Goal: Task Accomplishment & Management: Manage account settings

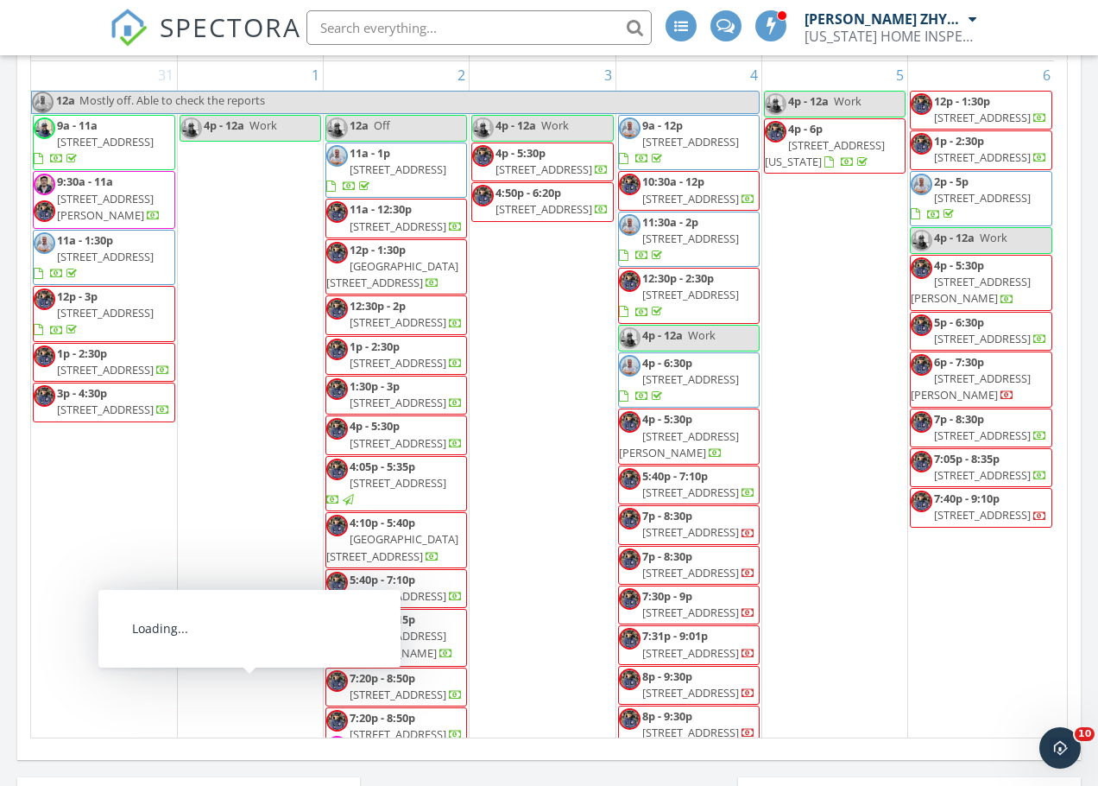
scroll to position [1598, 1125]
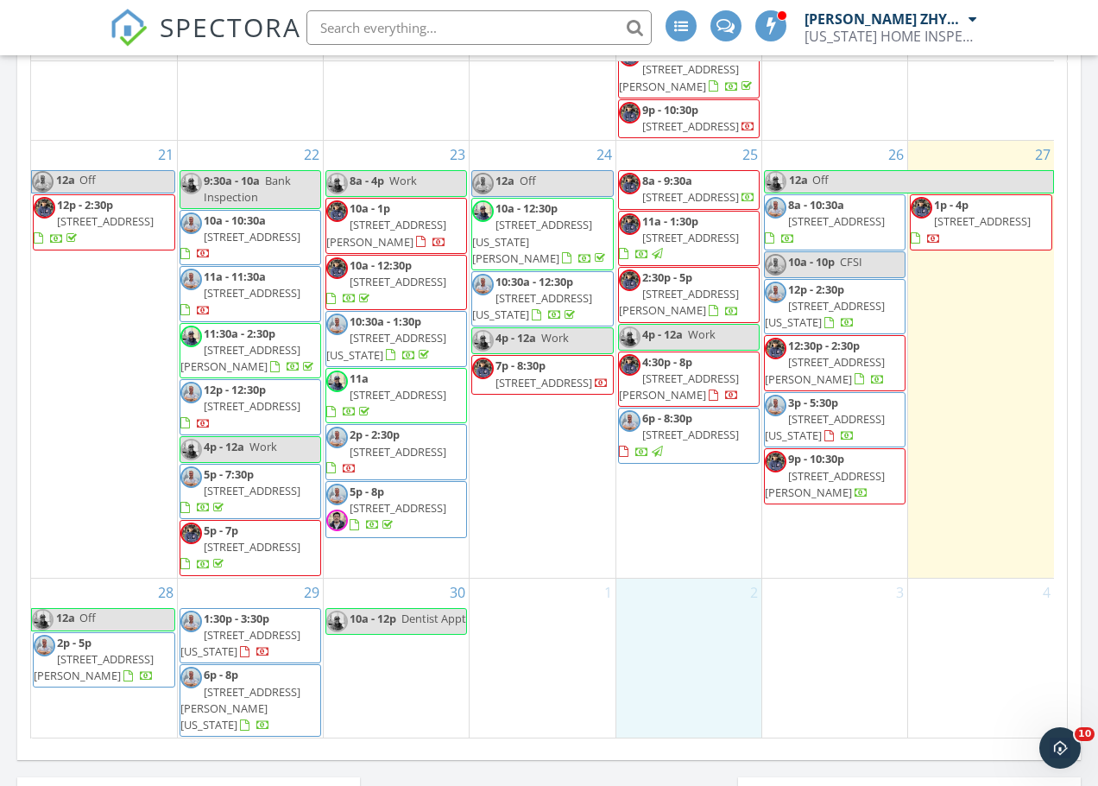
click at [432, 459] on span "4023 18th Ave, BROOKLYN 11218" at bounding box center [398, 452] width 97 height 16
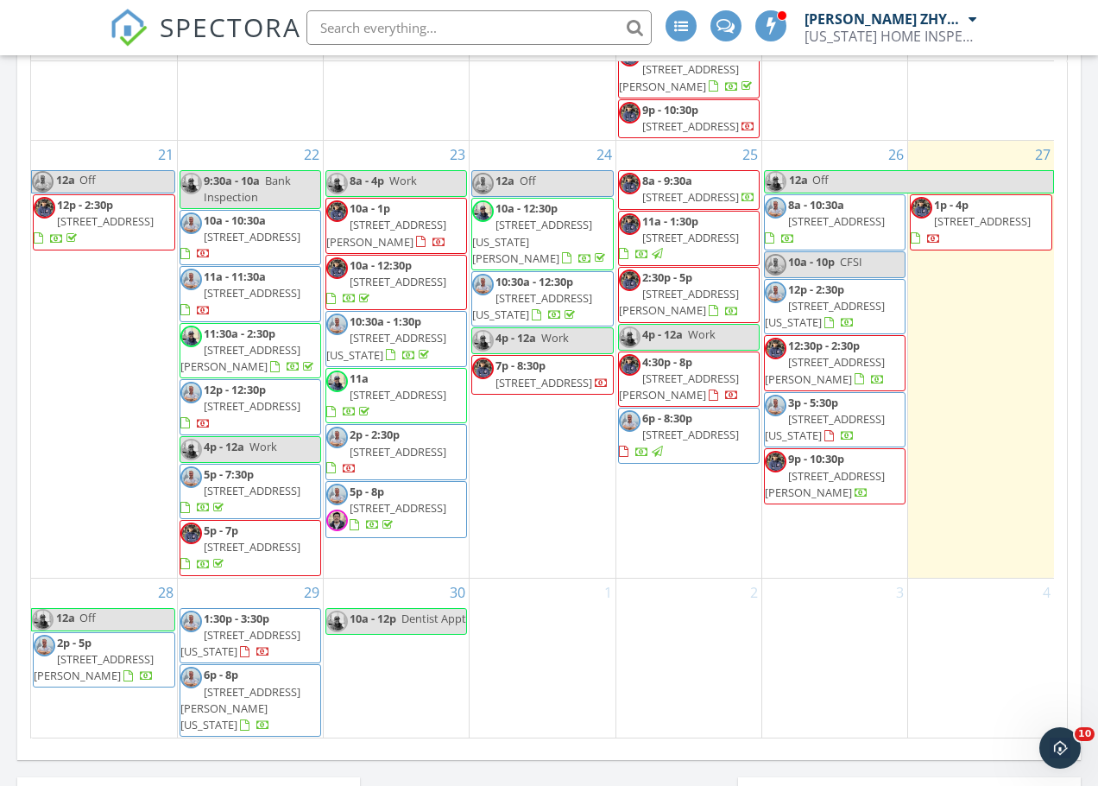
scroll to position [1977, 0]
click at [386, 459] on span "4023 18th Ave, BROOKLYN 11218" at bounding box center [398, 452] width 97 height 16
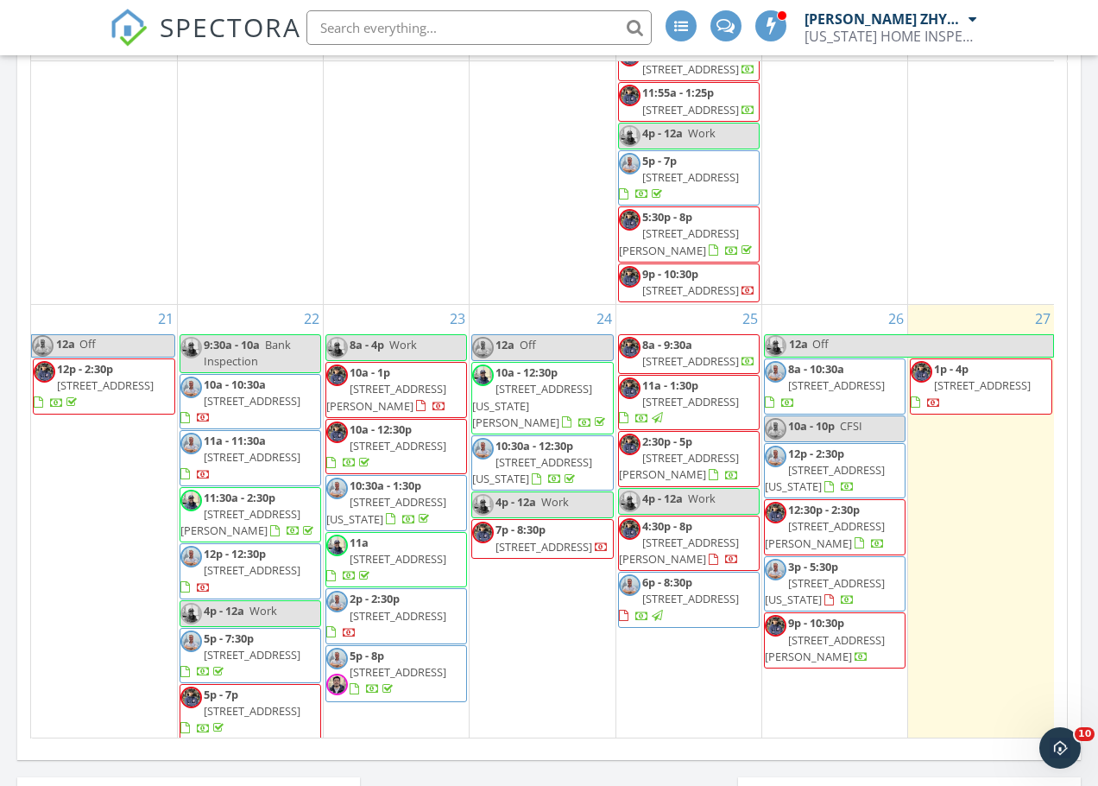
scroll to position [1977, 0]
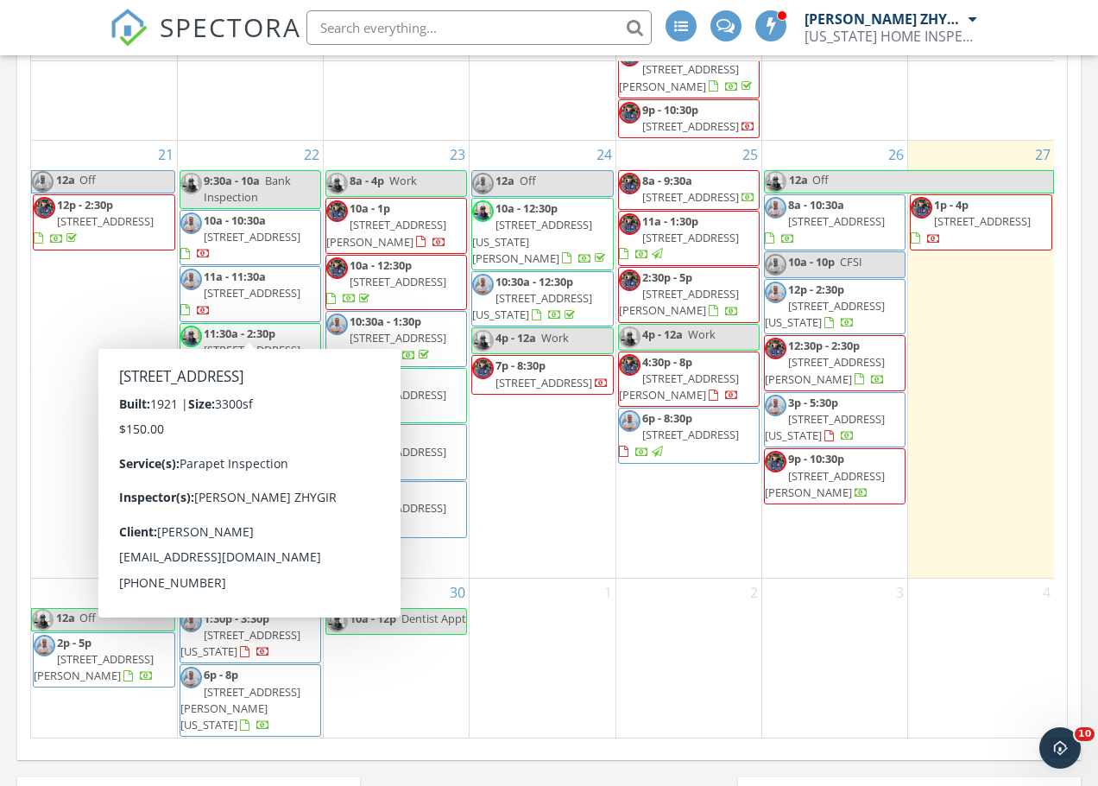
click at [243, 300] on span "[STREET_ADDRESS]" at bounding box center [252, 293] width 97 height 16
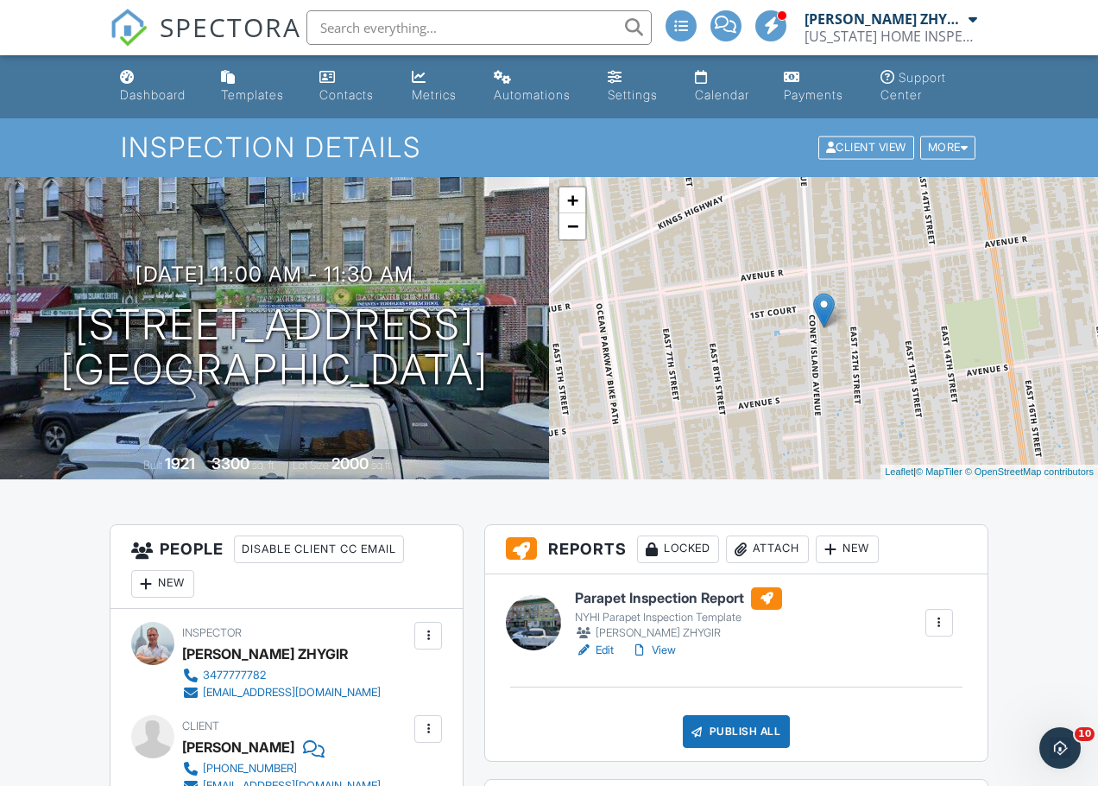
click at [609, 648] on link "Edit" at bounding box center [594, 650] width 39 height 17
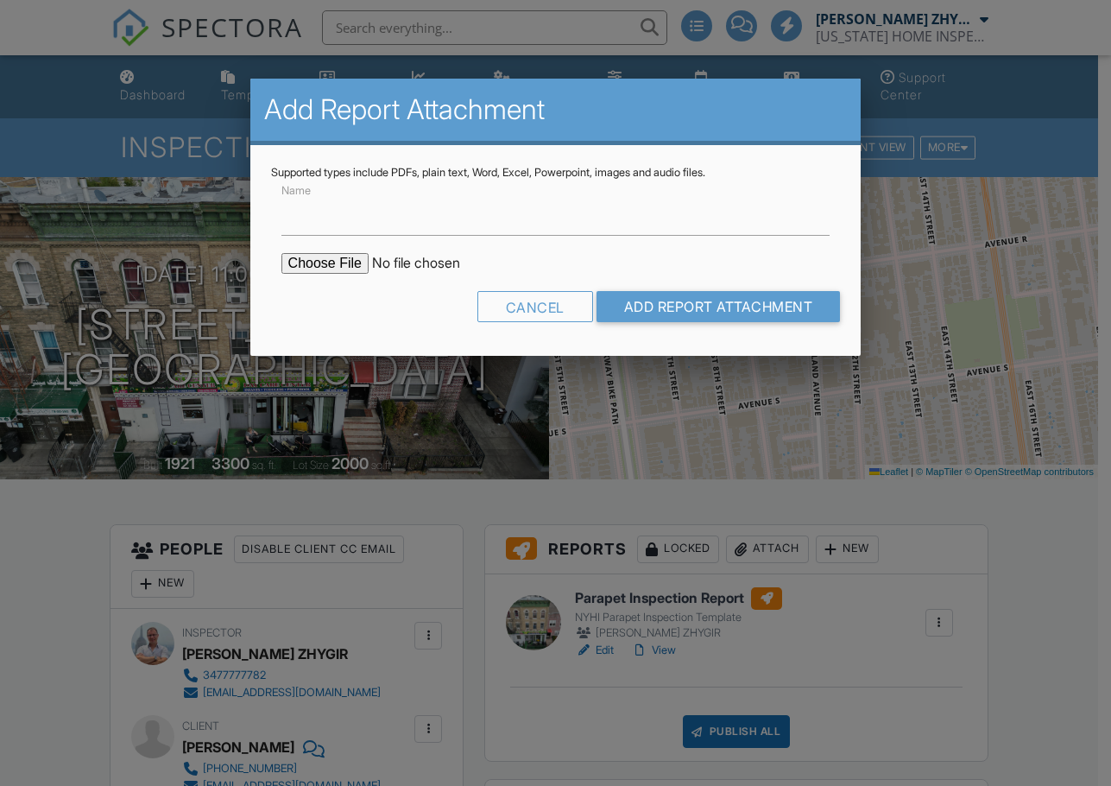
click at [351, 265] on input "file" at bounding box center [428, 263] width 294 height 21
type input "C:\fakepath\2169_Coney_Island_Ave___Parapet_Inspection_Report.pdf"
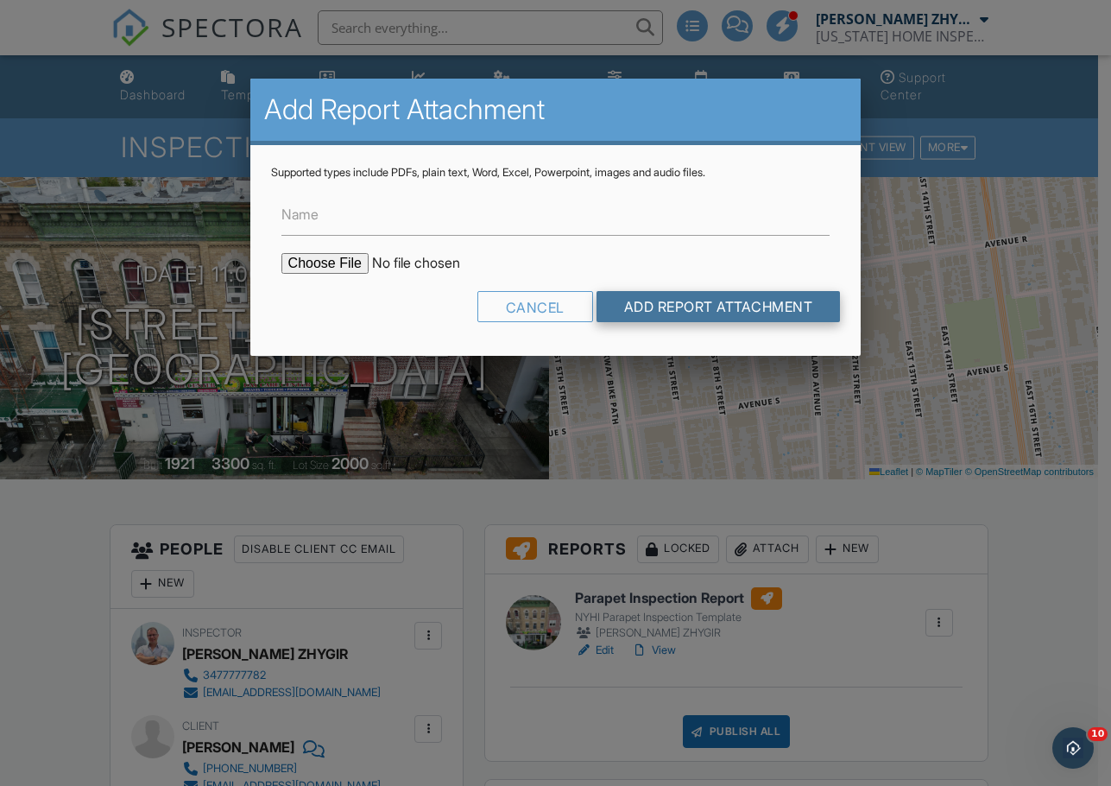
click at [648, 295] on input "Add Report Attachment" at bounding box center [719, 306] width 244 height 31
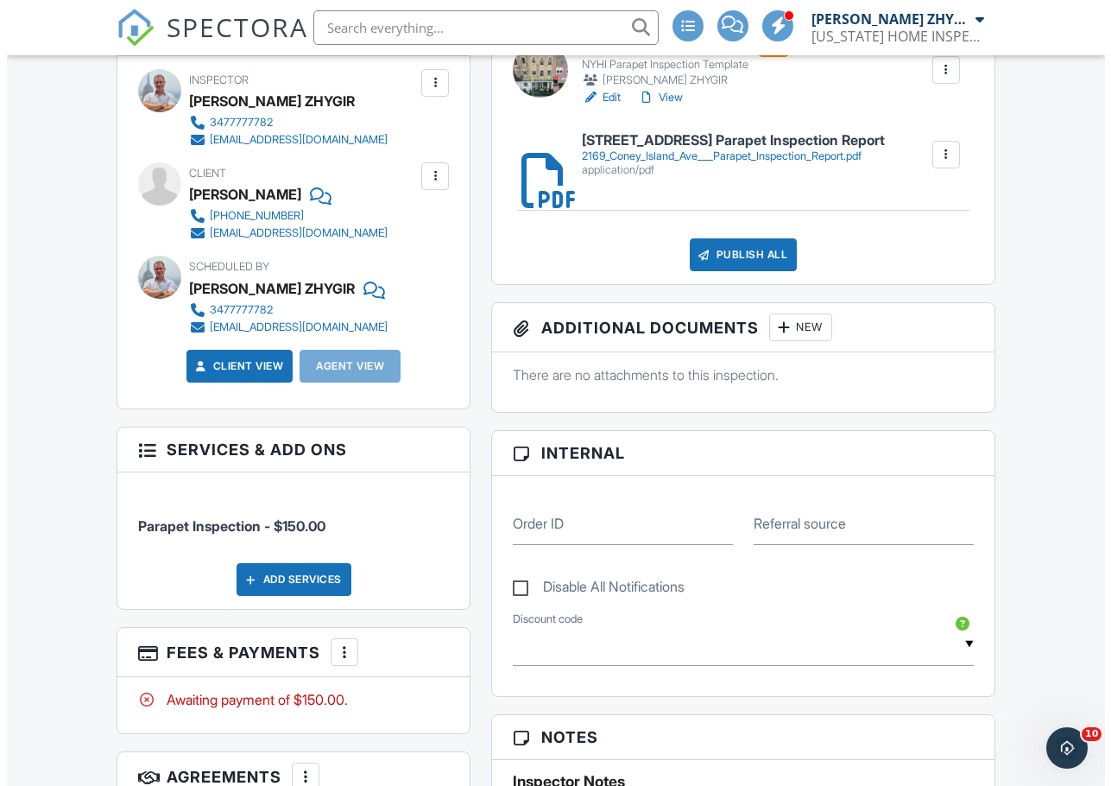
scroll to position [432, 0]
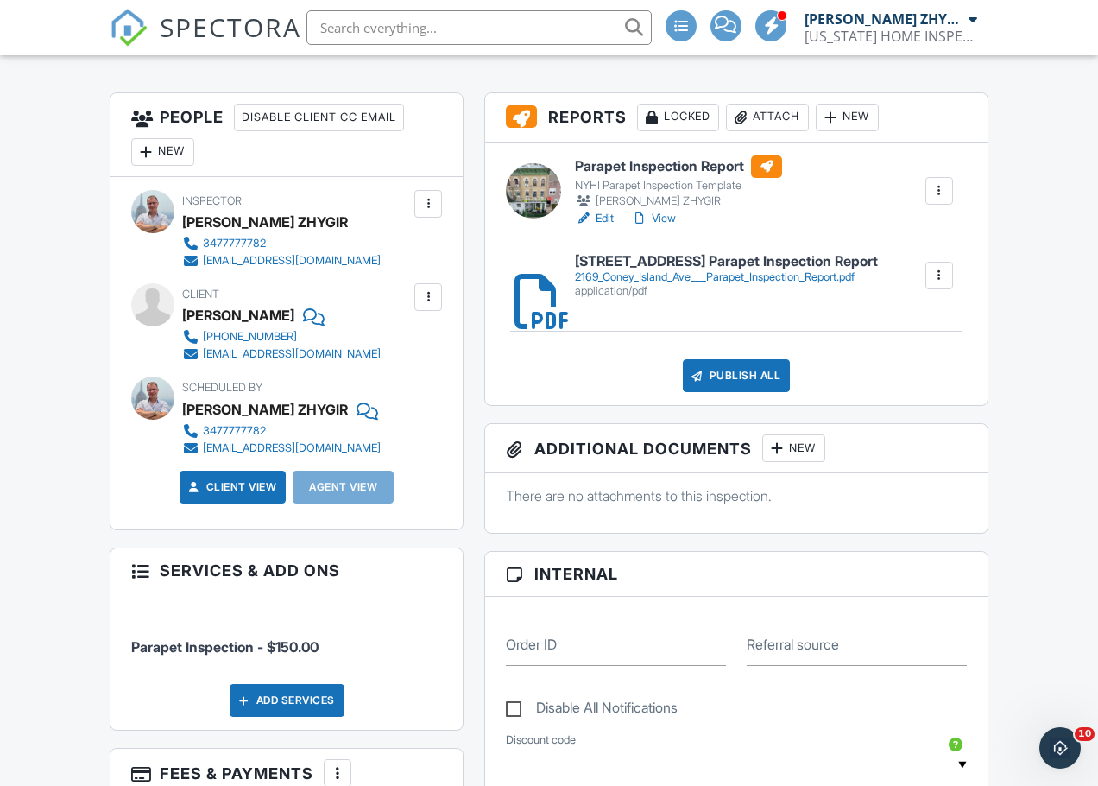
click at [784, 376] on div "Publish All" at bounding box center [737, 375] width 108 height 33
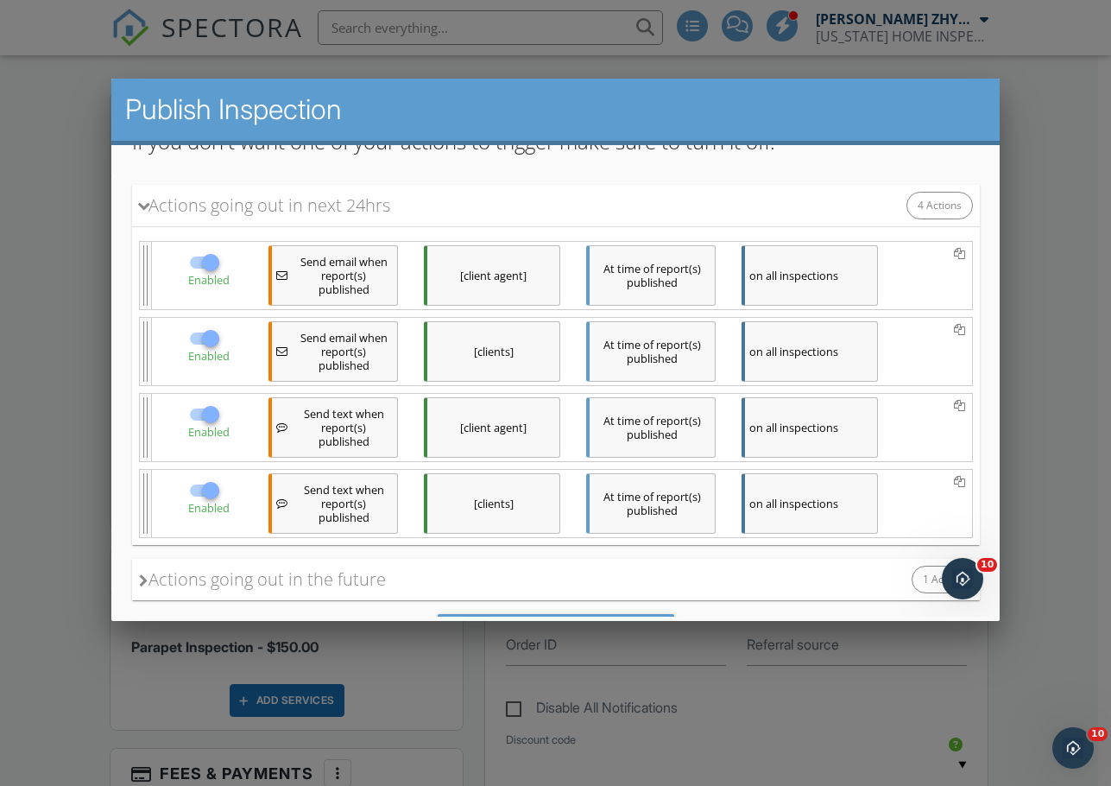
scroll to position [275, 0]
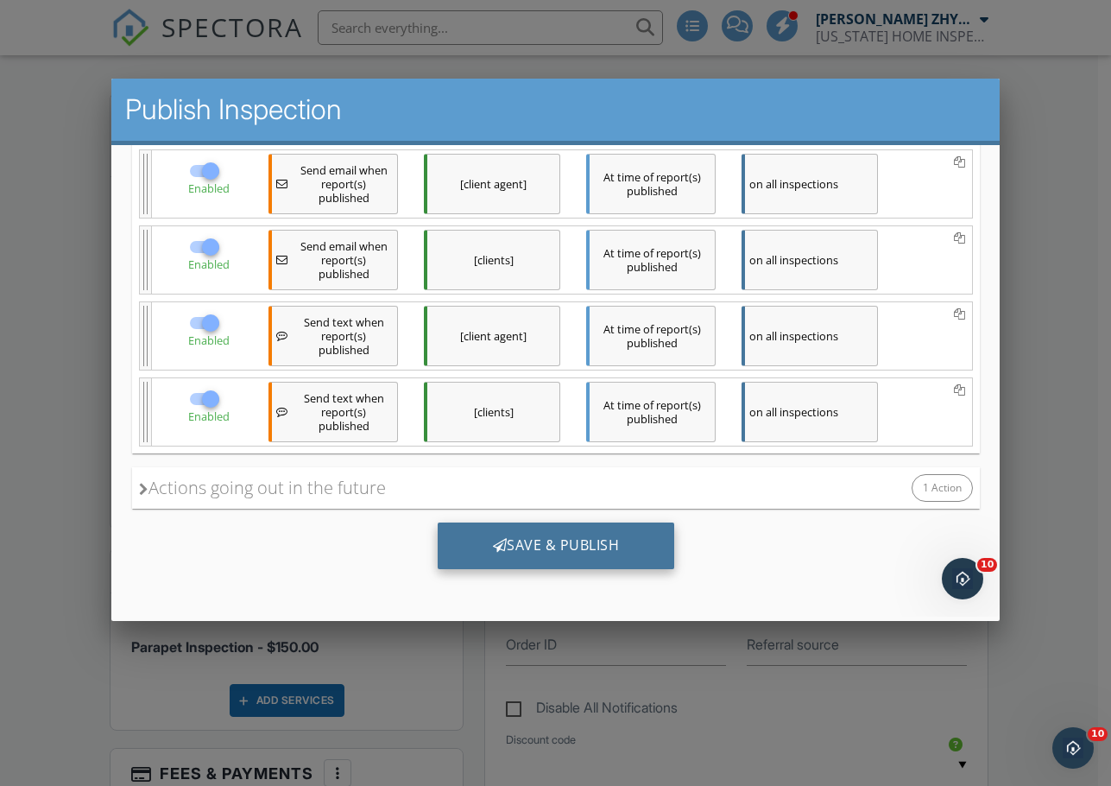
click at [478, 530] on div "Save & Publish" at bounding box center [555, 545] width 237 height 47
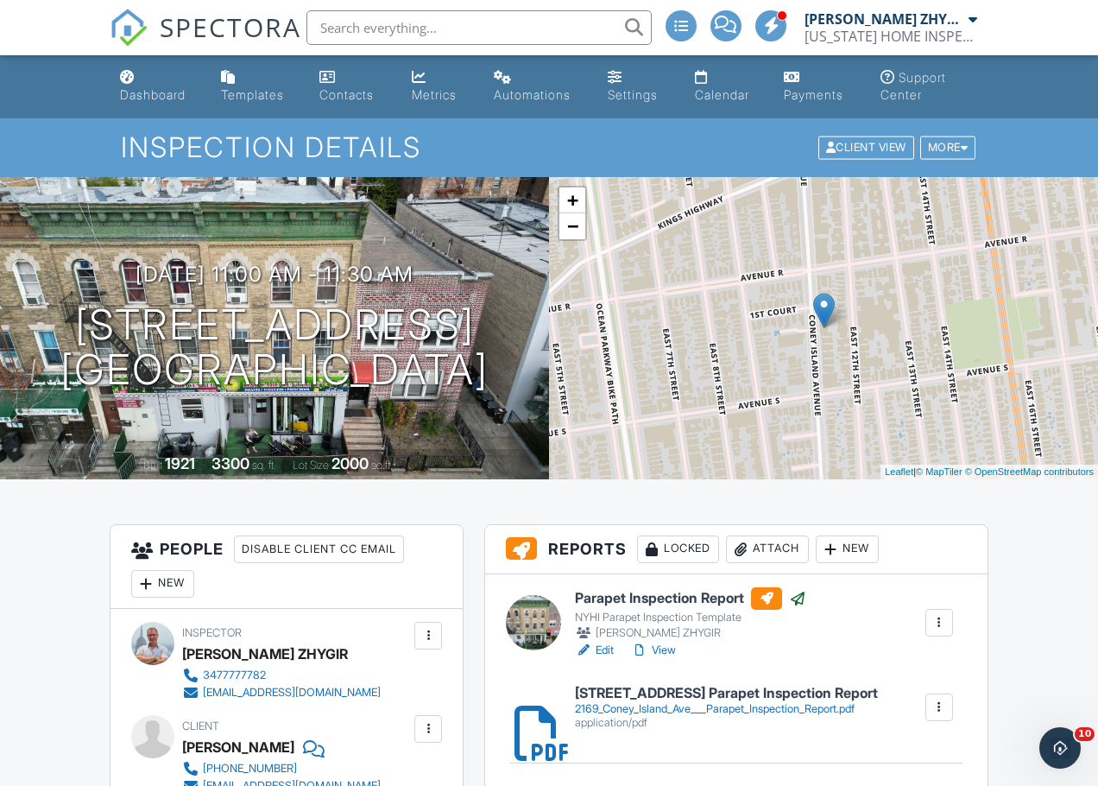
click at [321, 20] on input "text" at bounding box center [479, 27] width 345 height 35
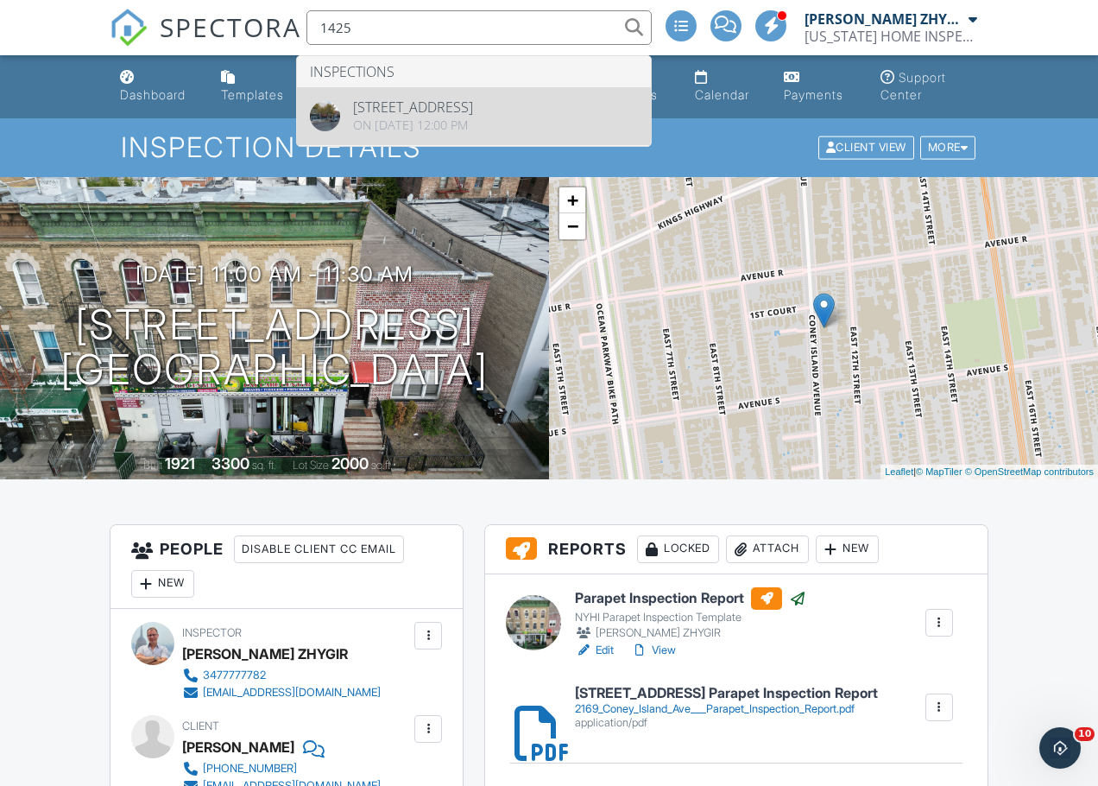
type input "1425"
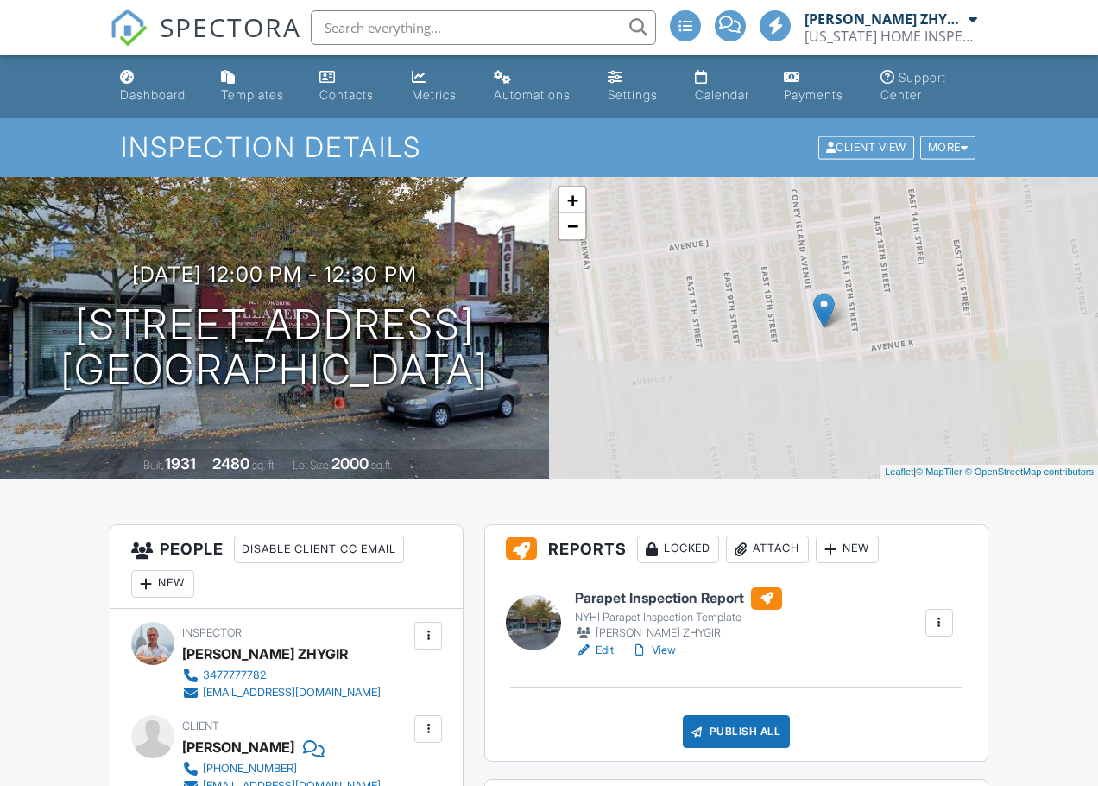
click at [587, 647] on div at bounding box center [583, 650] width 17 height 17
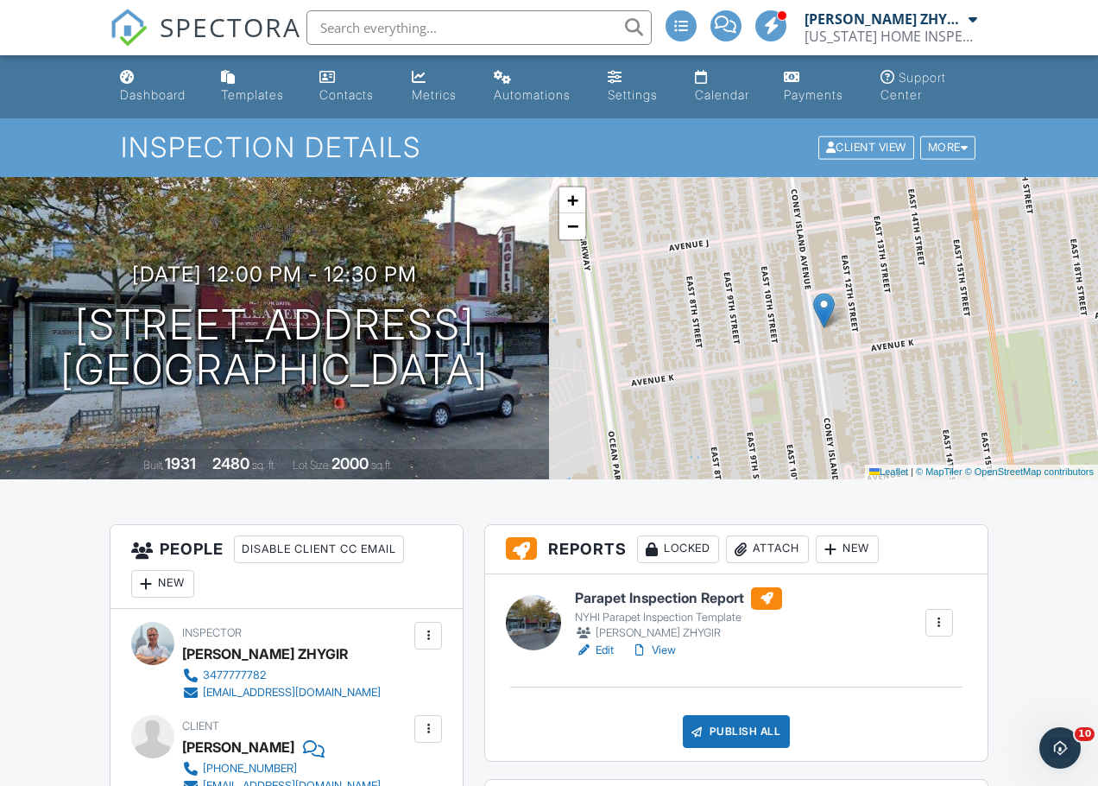
click at [737, 543] on div at bounding box center [740, 549] width 17 height 17
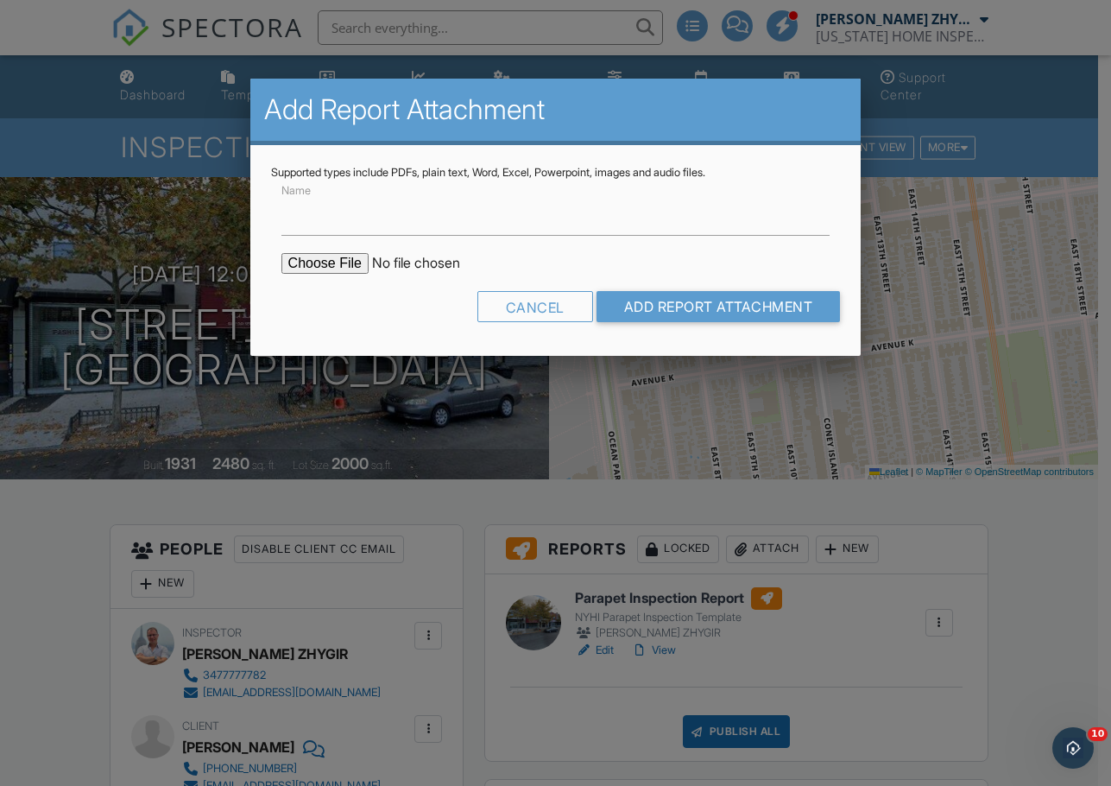
click at [337, 260] on input "file" at bounding box center [428, 263] width 294 height 21
type input "C:\fakepath\1425_Coney_Island_Ave___Parapet_Inspection_Report.pdf"
click at [648, 307] on input "Add Report Attachment" at bounding box center [719, 306] width 244 height 31
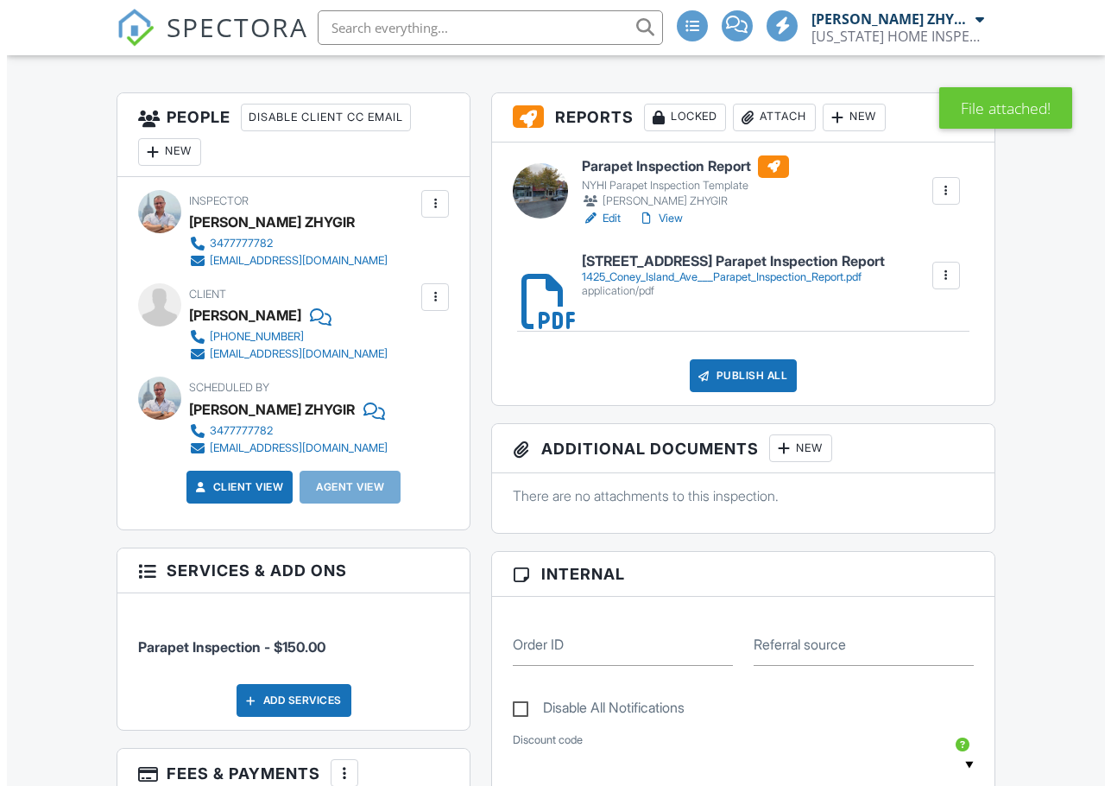
scroll to position [432, 0]
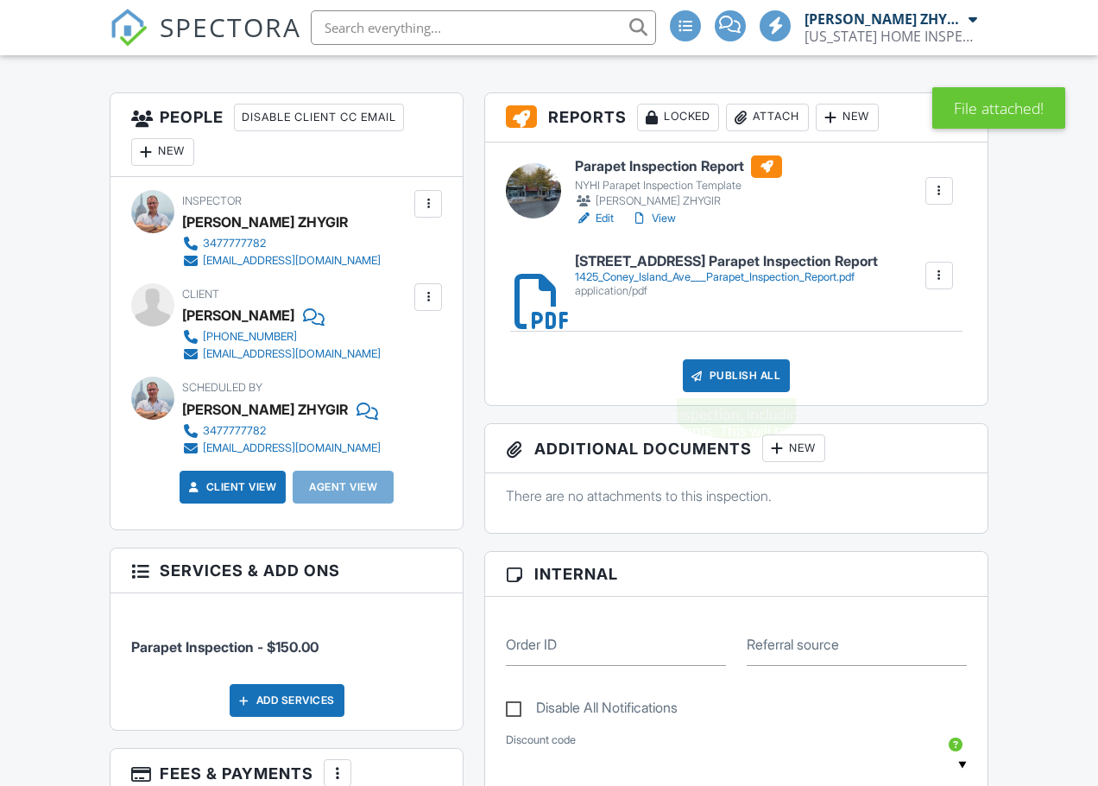
click at [753, 380] on div "Publish All" at bounding box center [737, 375] width 108 height 33
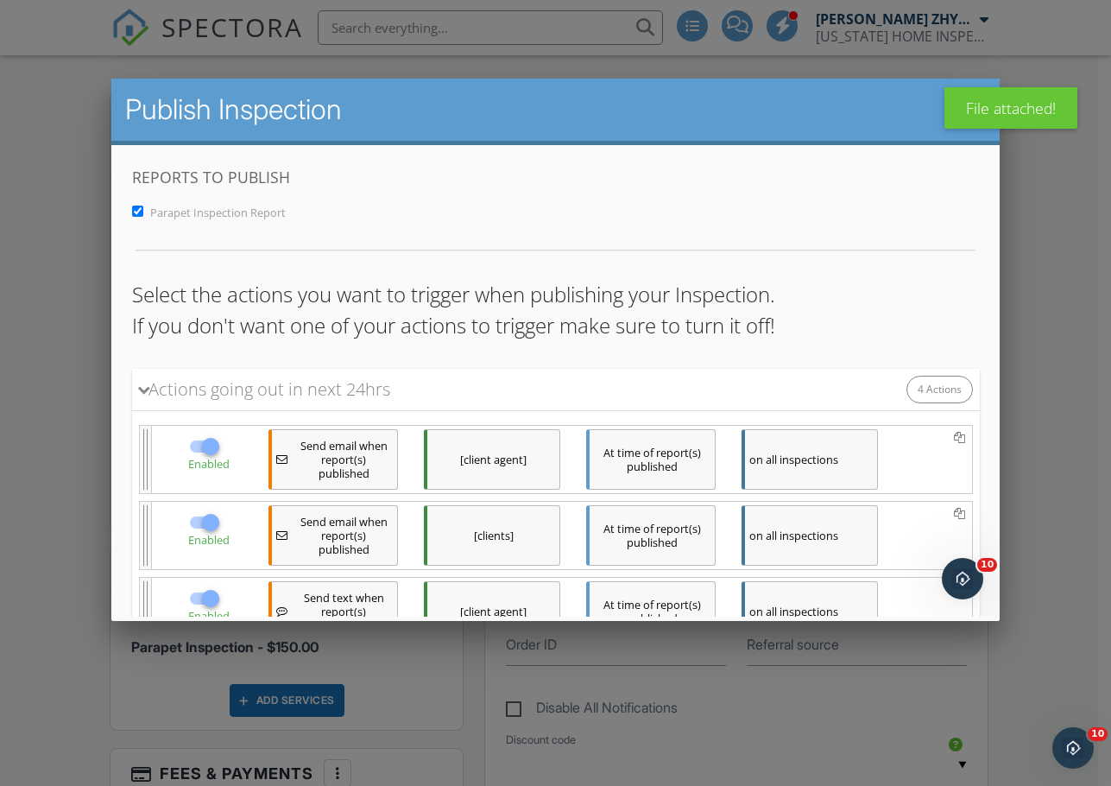
scroll to position [275, 0]
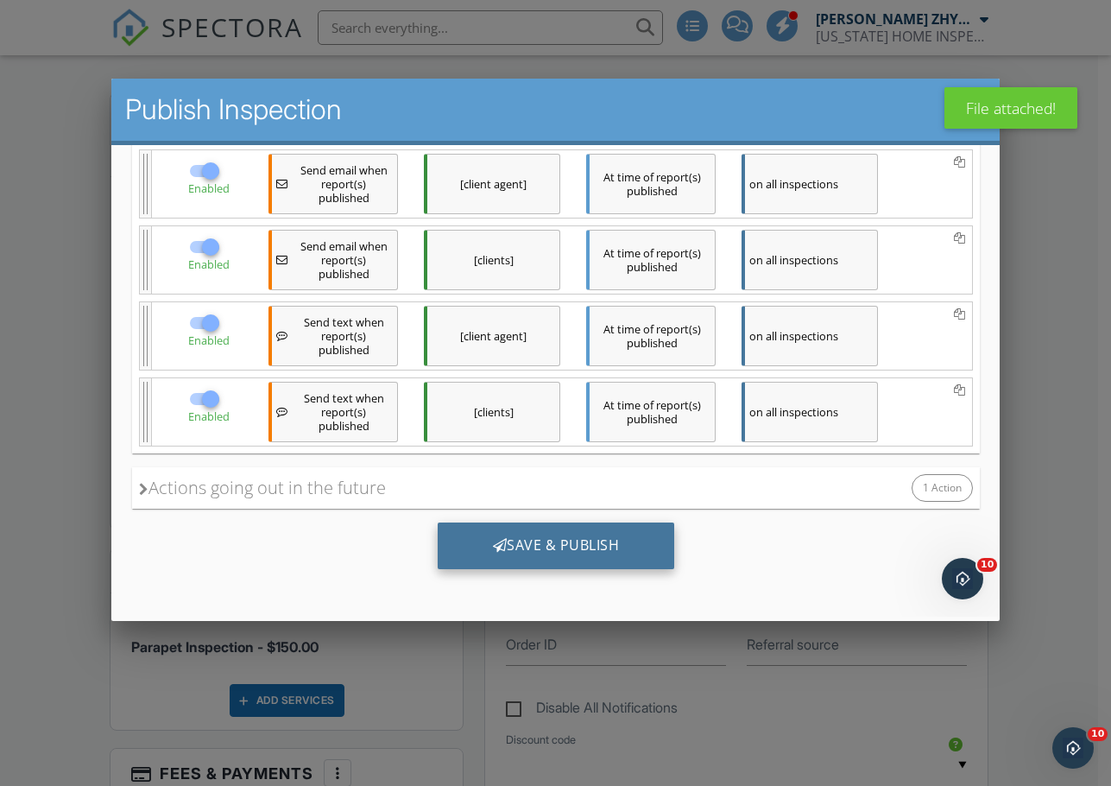
click at [646, 546] on div "Save & Publish" at bounding box center [555, 545] width 237 height 47
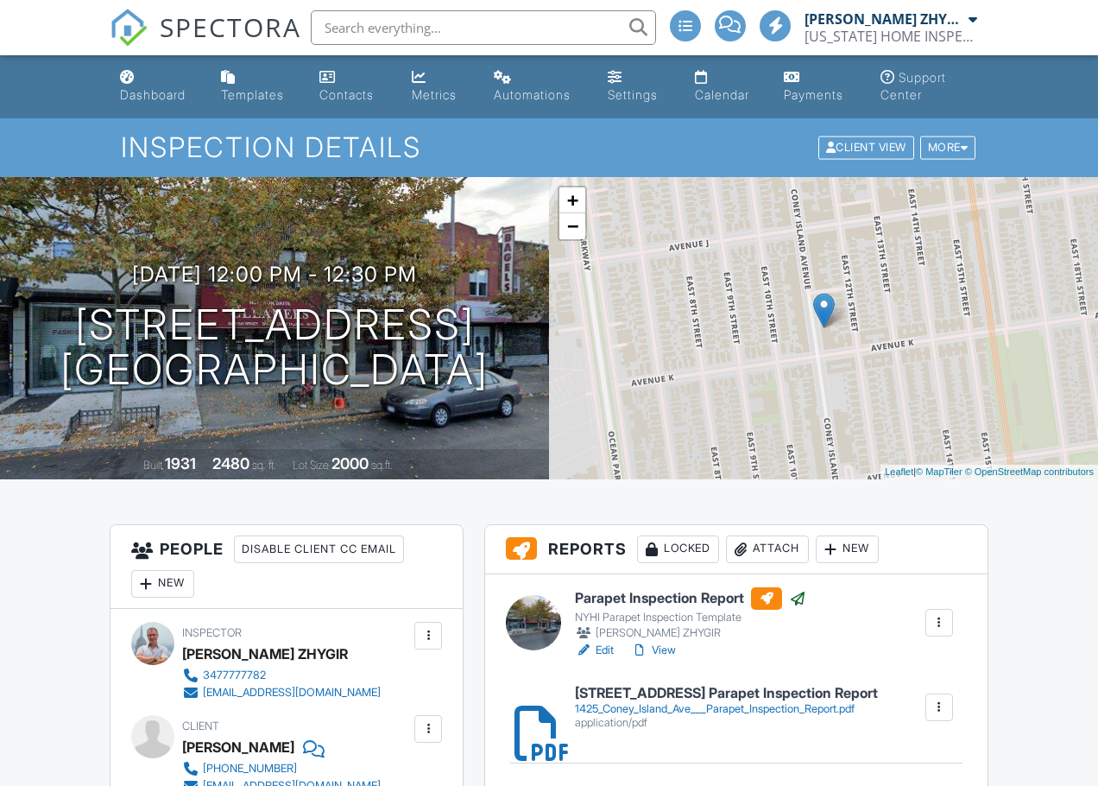
click at [337, 28] on input "text" at bounding box center [483, 27] width 345 height 35
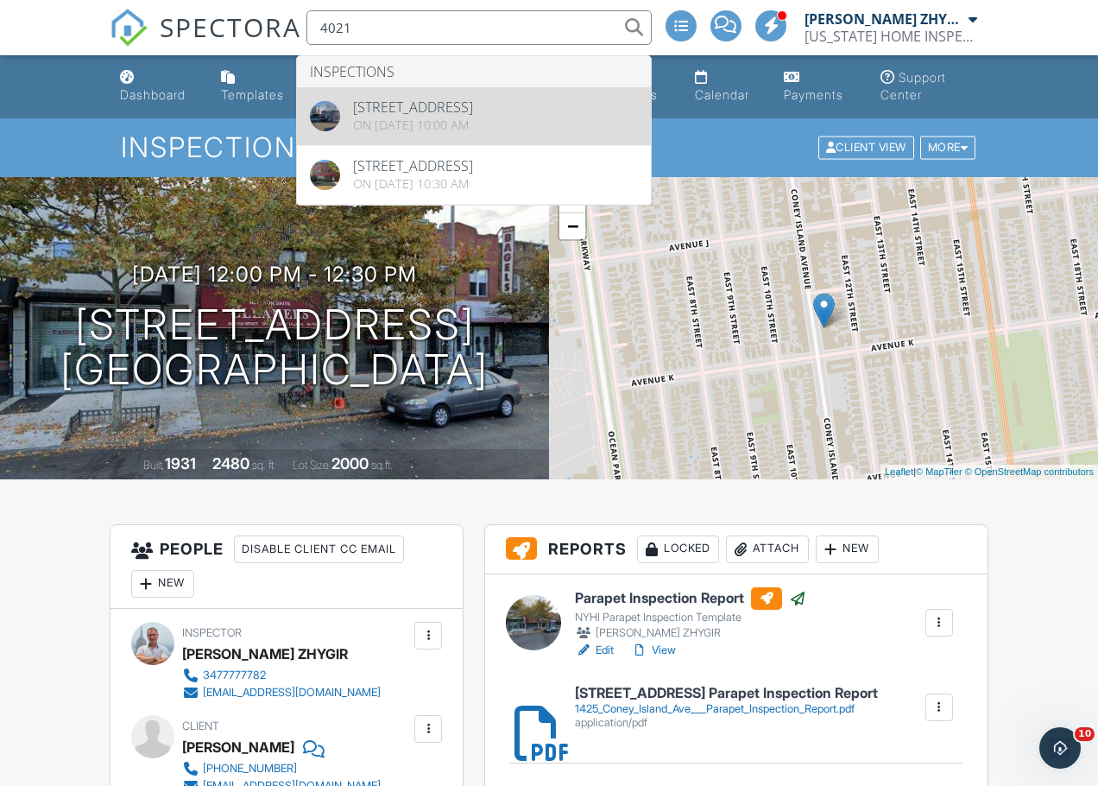
type input "4021"
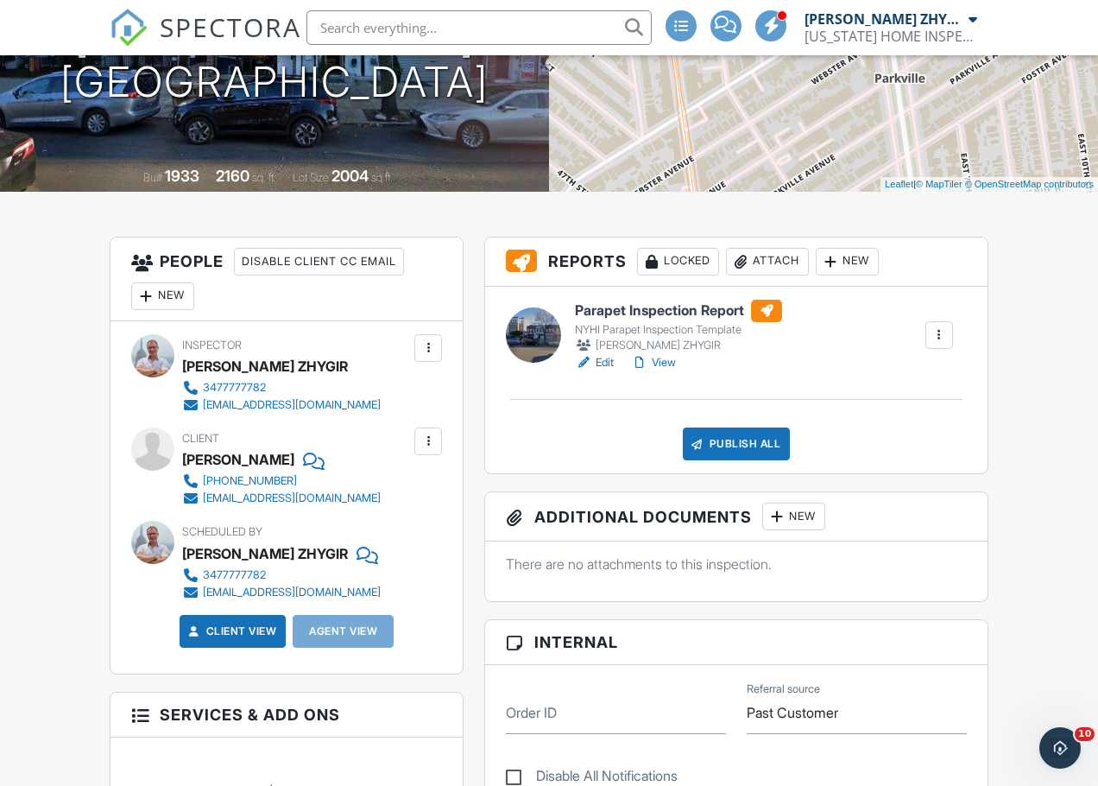
click at [606, 362] on link "Edit" at bounding box center [594, 362] width 39 height 17
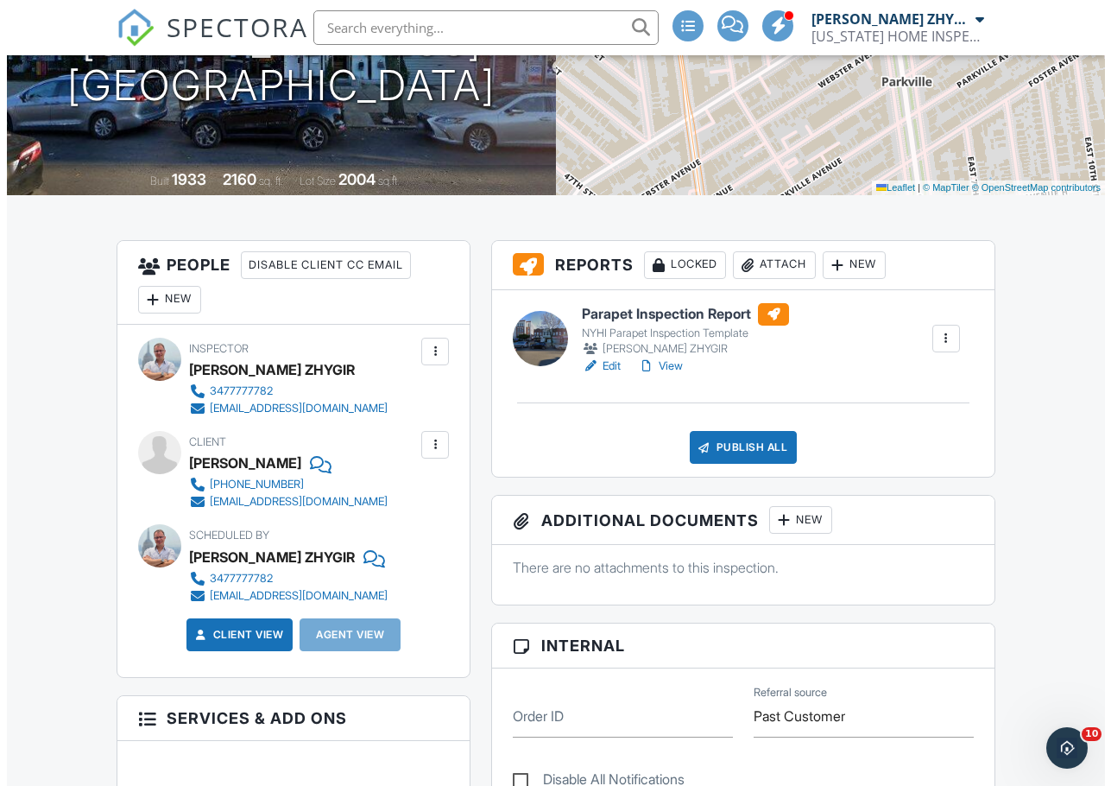
scroll to position [288, 0]
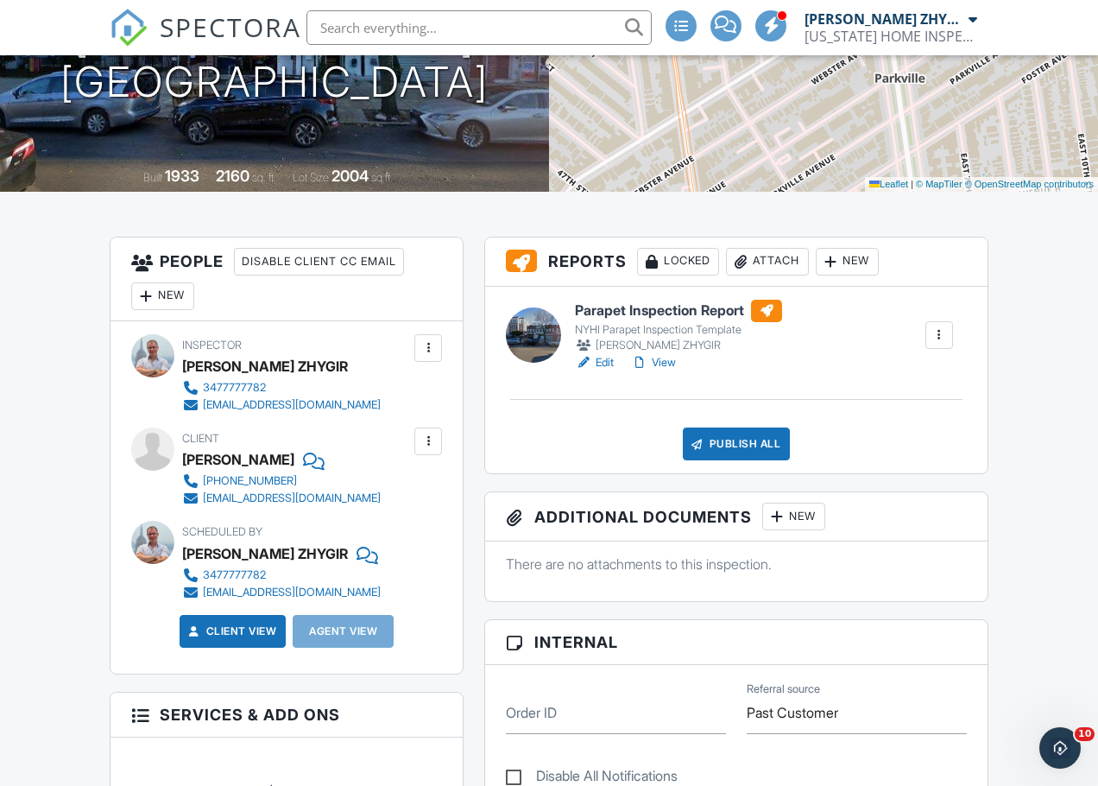
click at [761, 261] on div "Attach" at bounding box center [767, 262] width 83 height 28
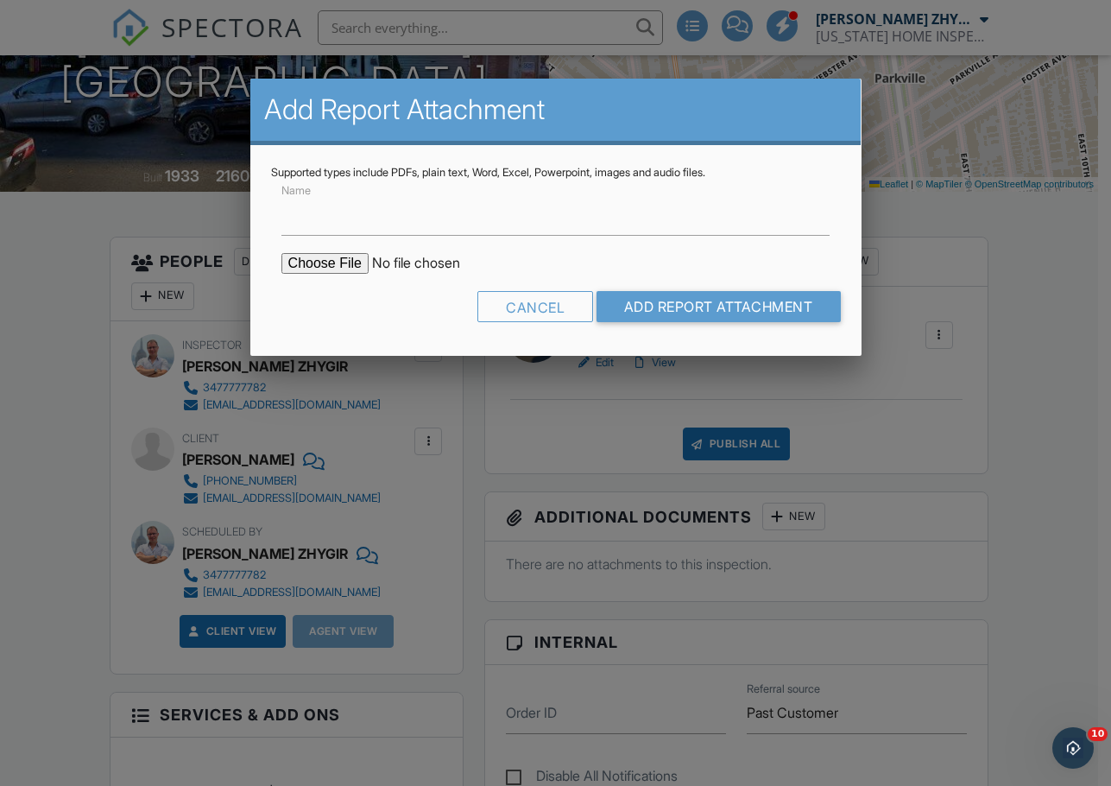
click at [338, 269] on input "file" at bounding box center [428, 263] width 294 height 21
type input "C:\fakepath\4021_18th_Ave___Parapet_Inspection_Report.pdf"
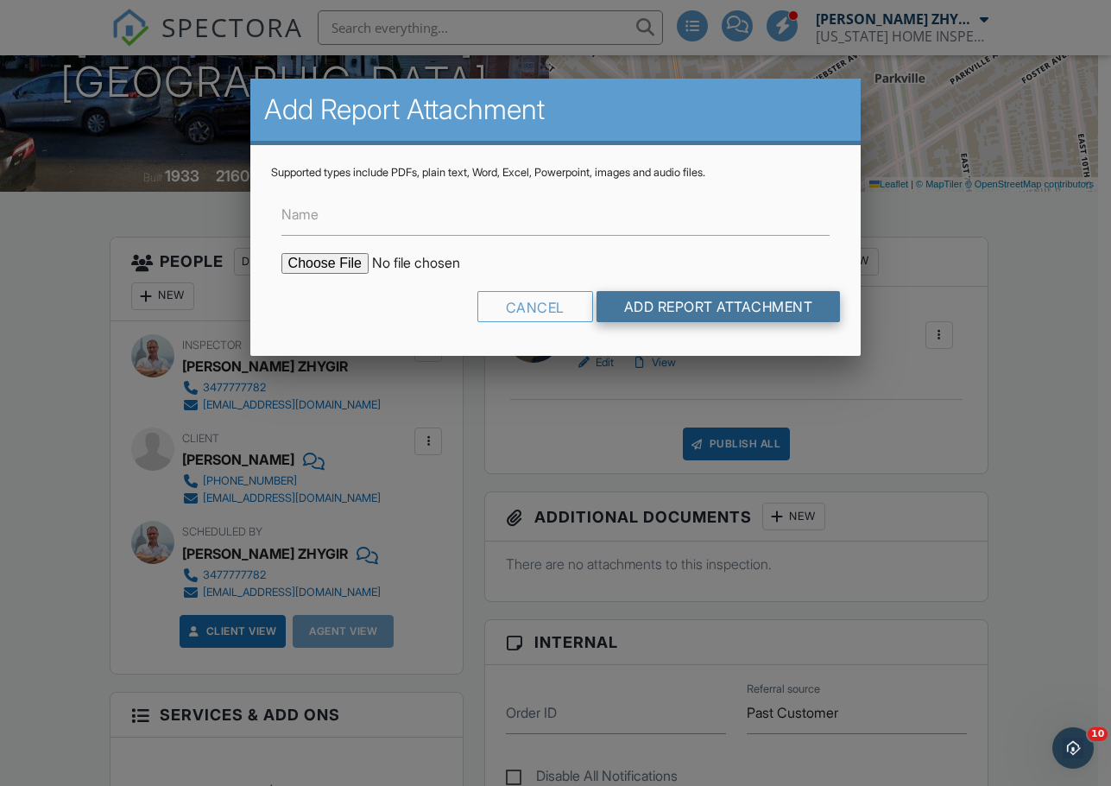
click at [636, 310] on input "Add Report Attachment" at bounding box center [719, 306] width 244 height 31
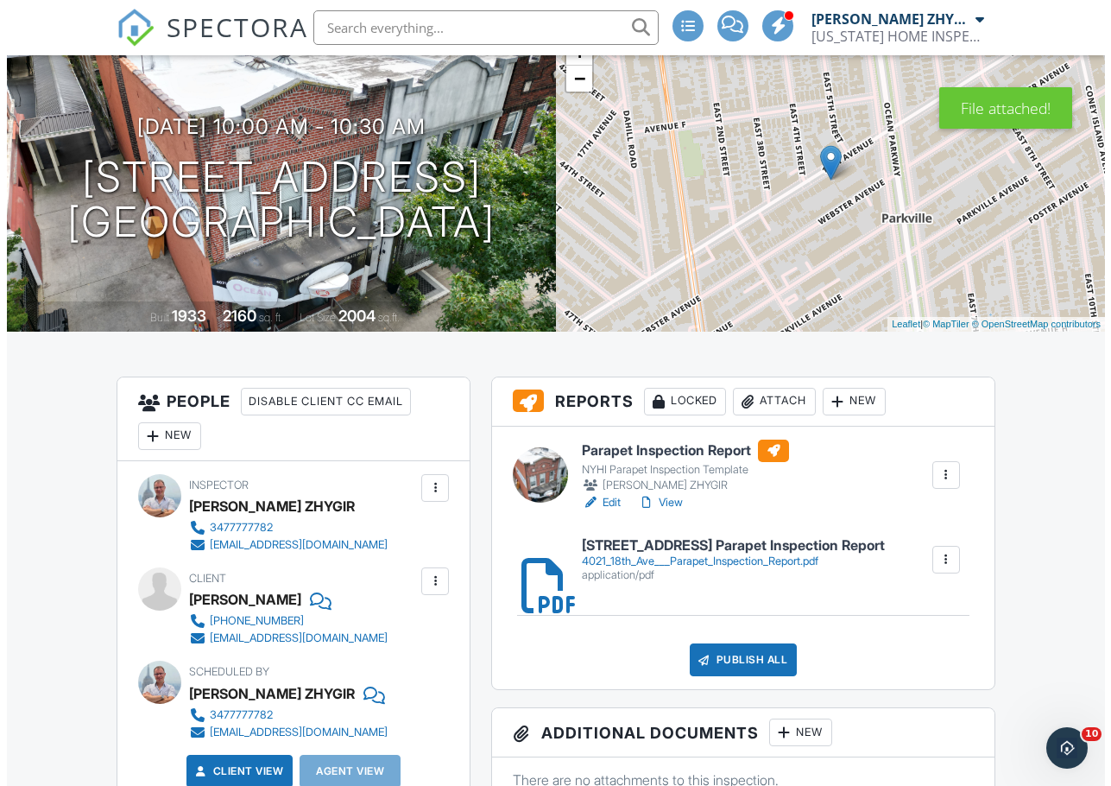
scroll to position [288, 0]
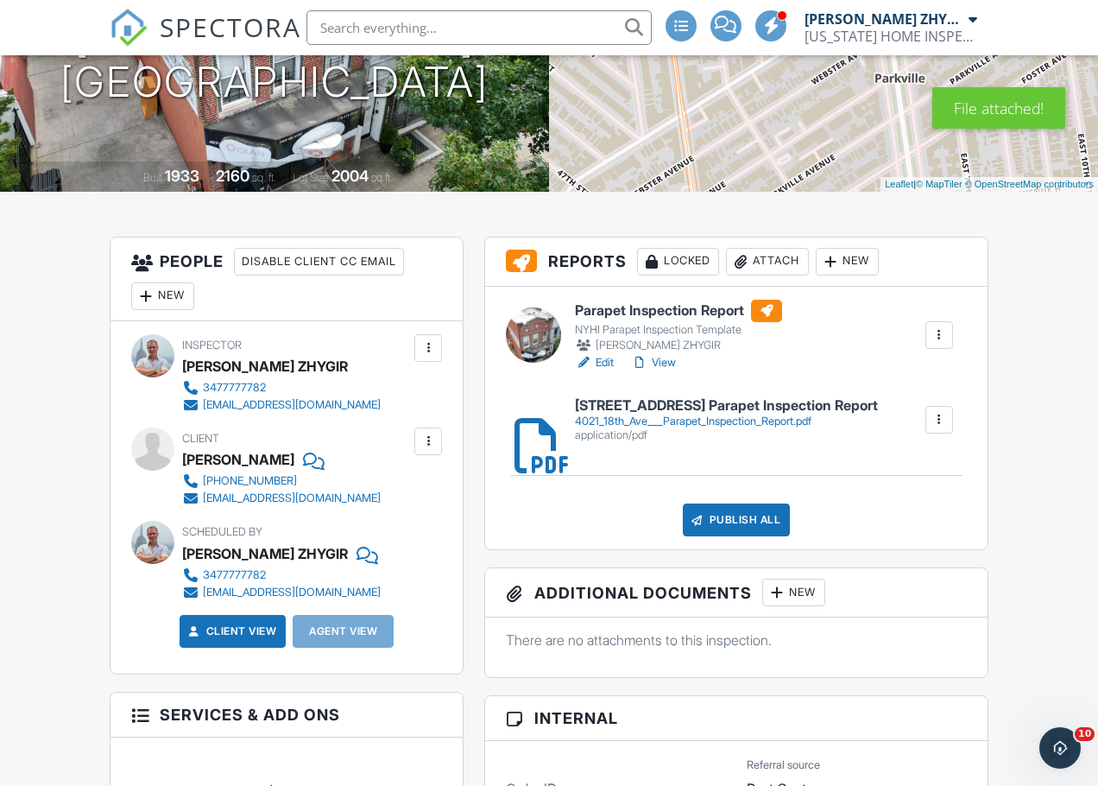
click at [778, 513] on div "Publish All" at bounding box center [737, 519] width 108 height 33
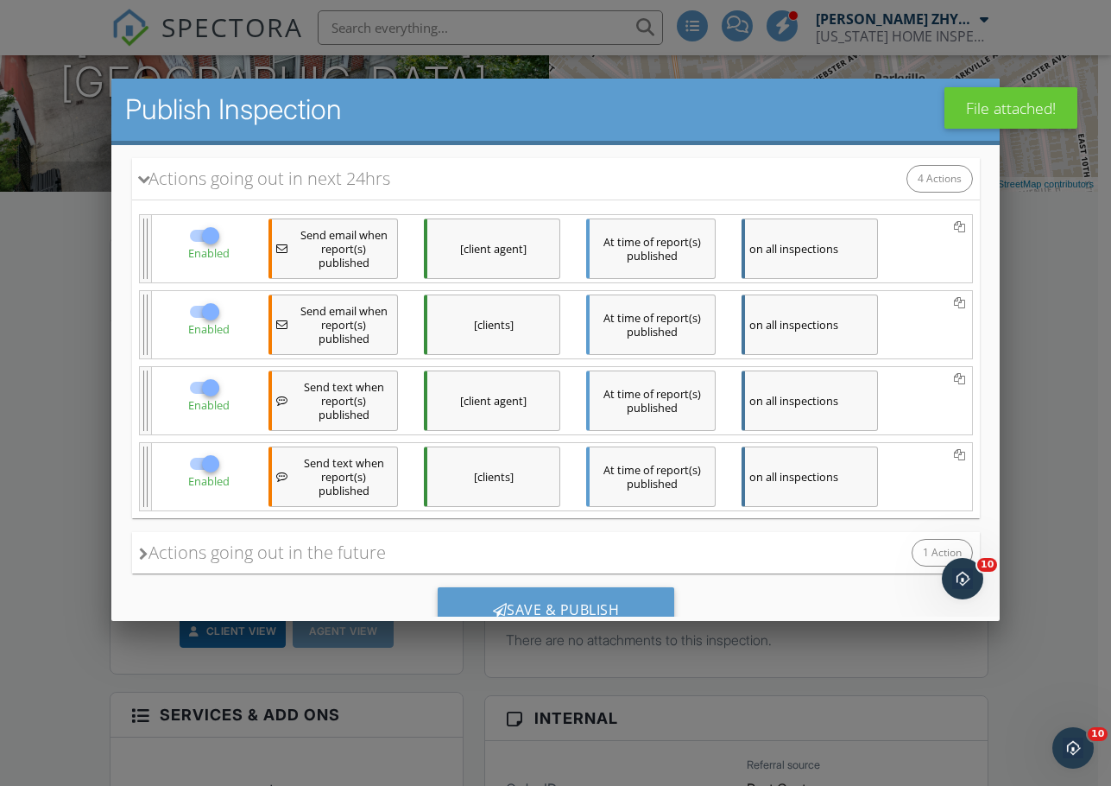
scroll to position [275, 0]
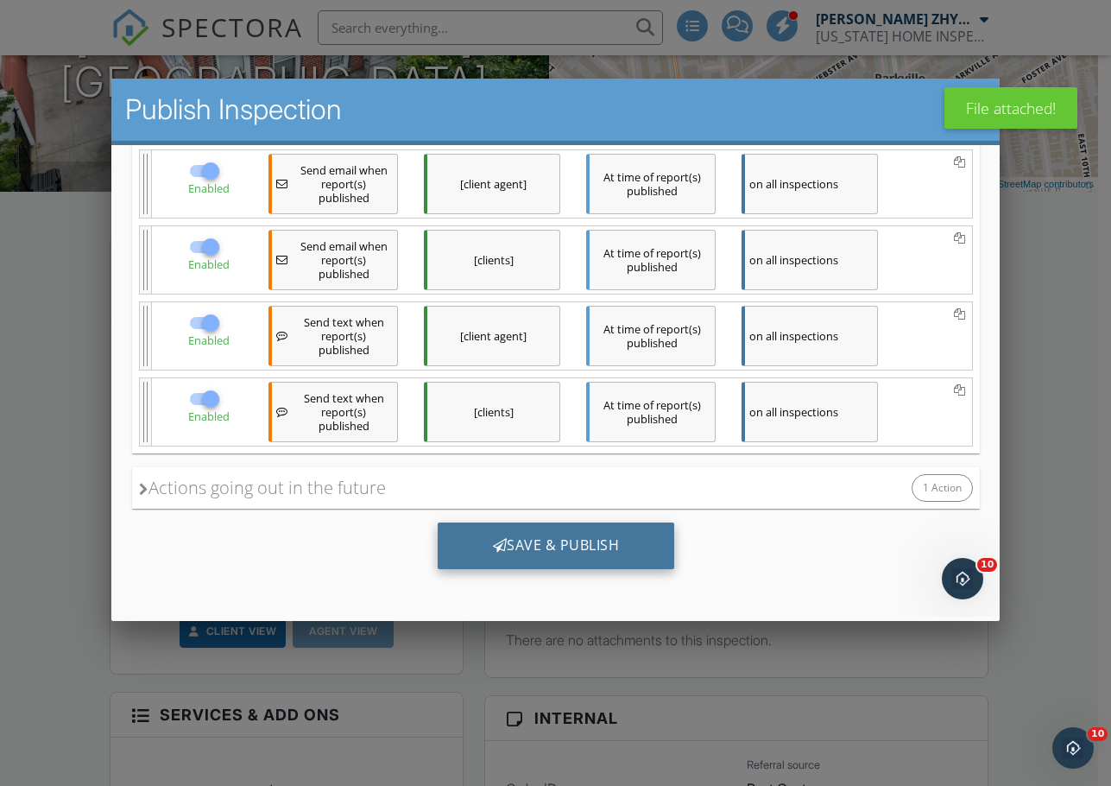
click at [575, 547] on div "Save & Publish" at bounding box center [555, 545] width 237 height 47
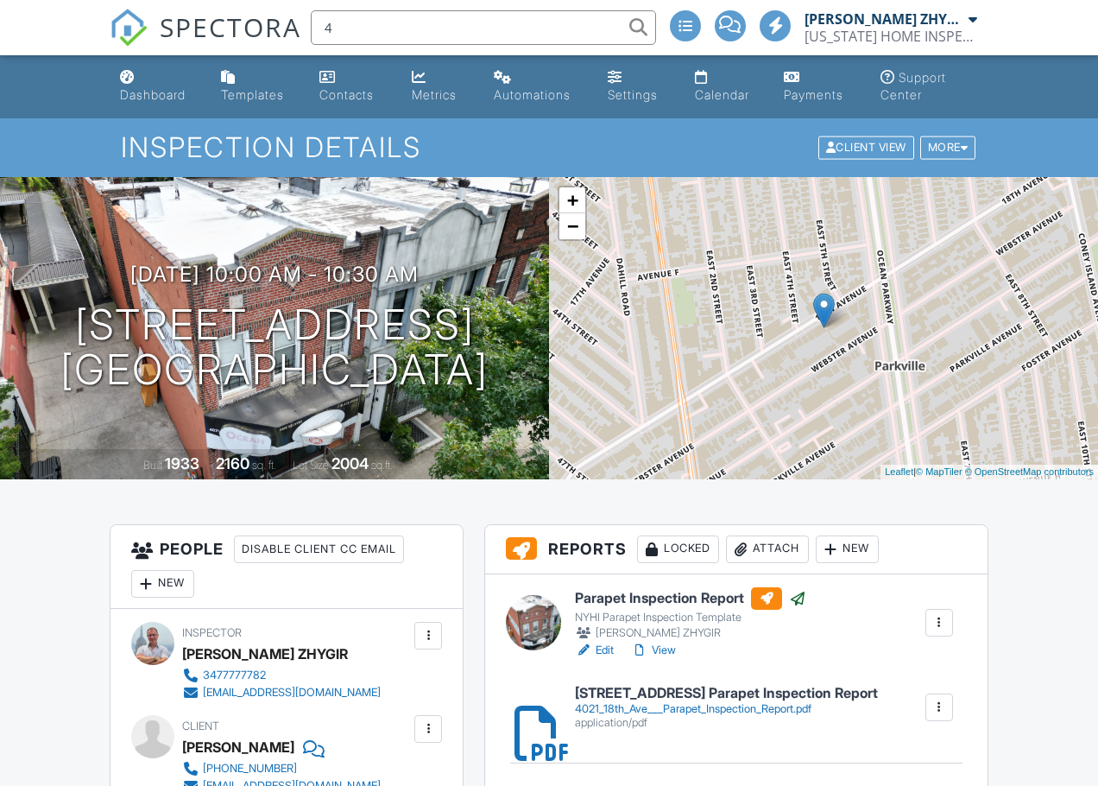
type input "40"
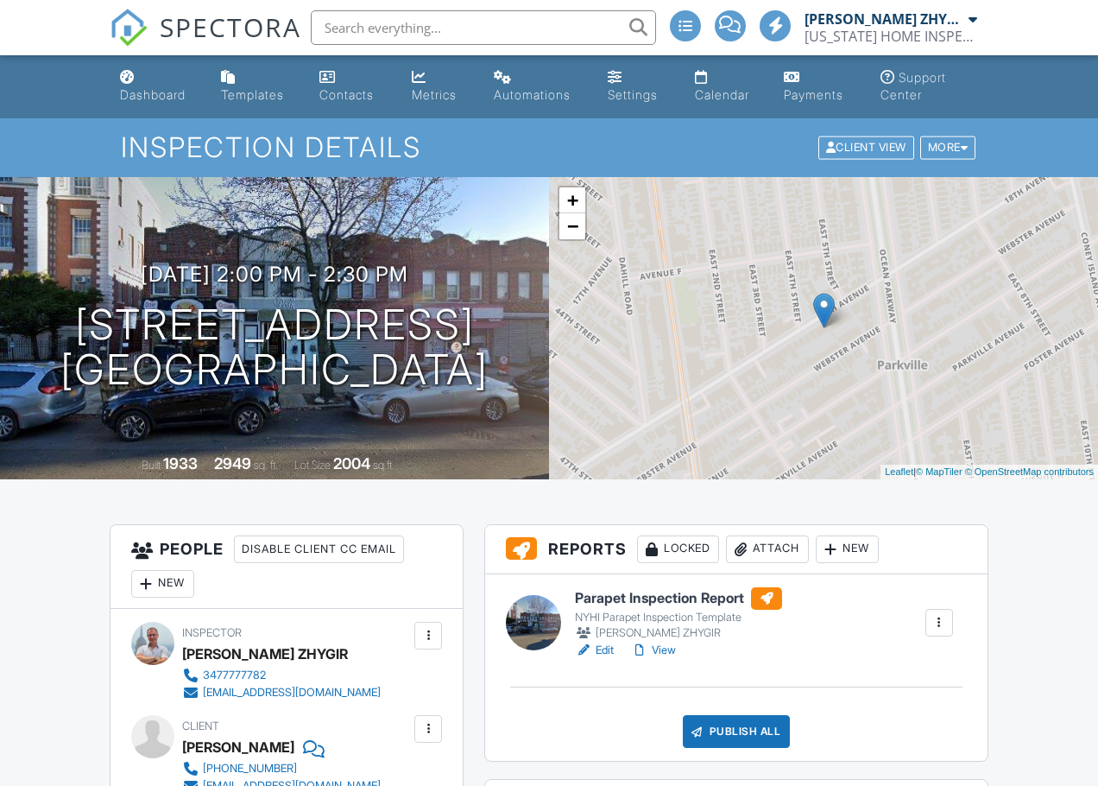
click at [599, 654] on link "Edit" at bounding box center [594, 650] width 39 height 17
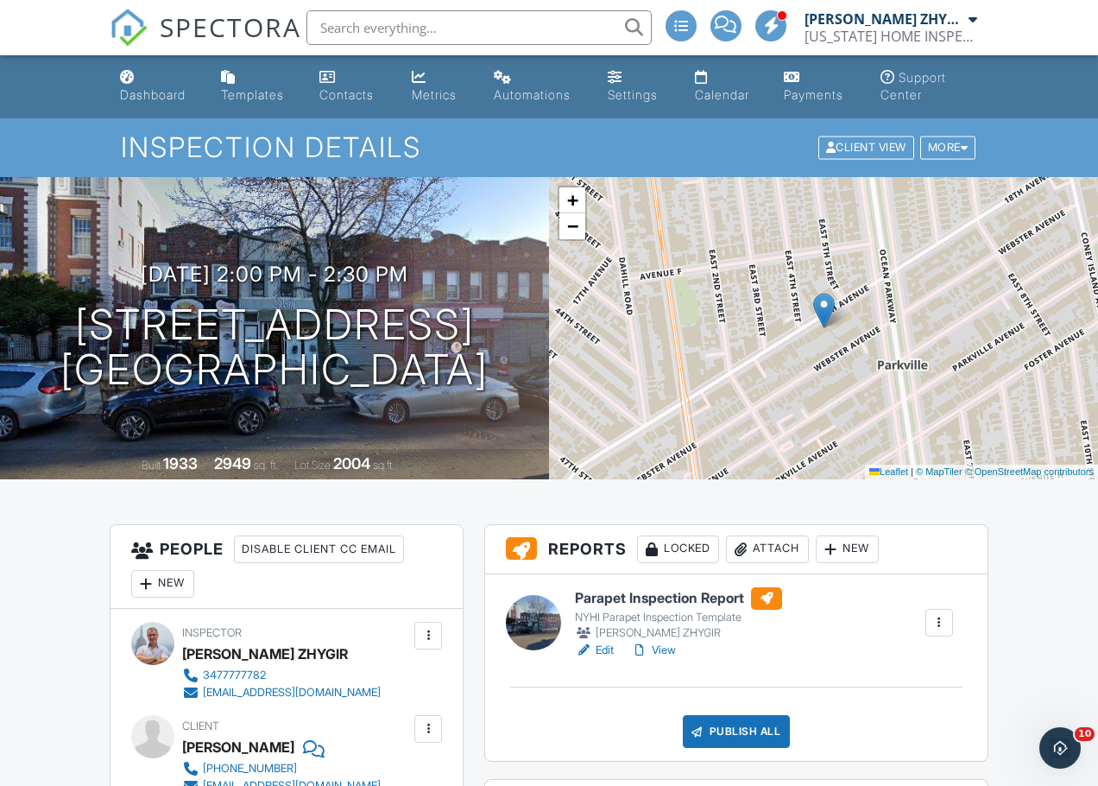
click at [767, 553] on div "Attach" at bounding box center [767, 549] width 83 height 28
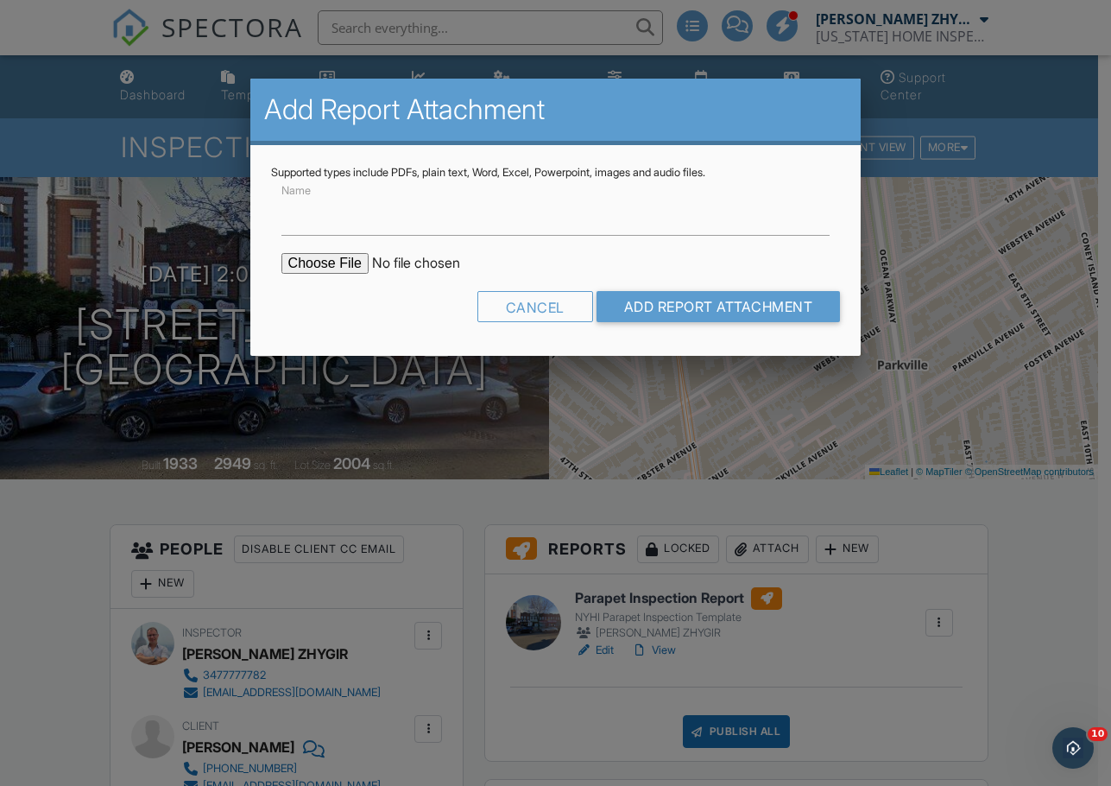
click at [345, 259] on input "file" at bounding box center [428, 263] width 294 height 21
type input "C:\fakepath\4023_18th_Ave___Parapet_Inspection_Report.pdf"
click at [638, 299] on input "Add Report Attachment" at bounding box center [719, 306] width 244 height 31
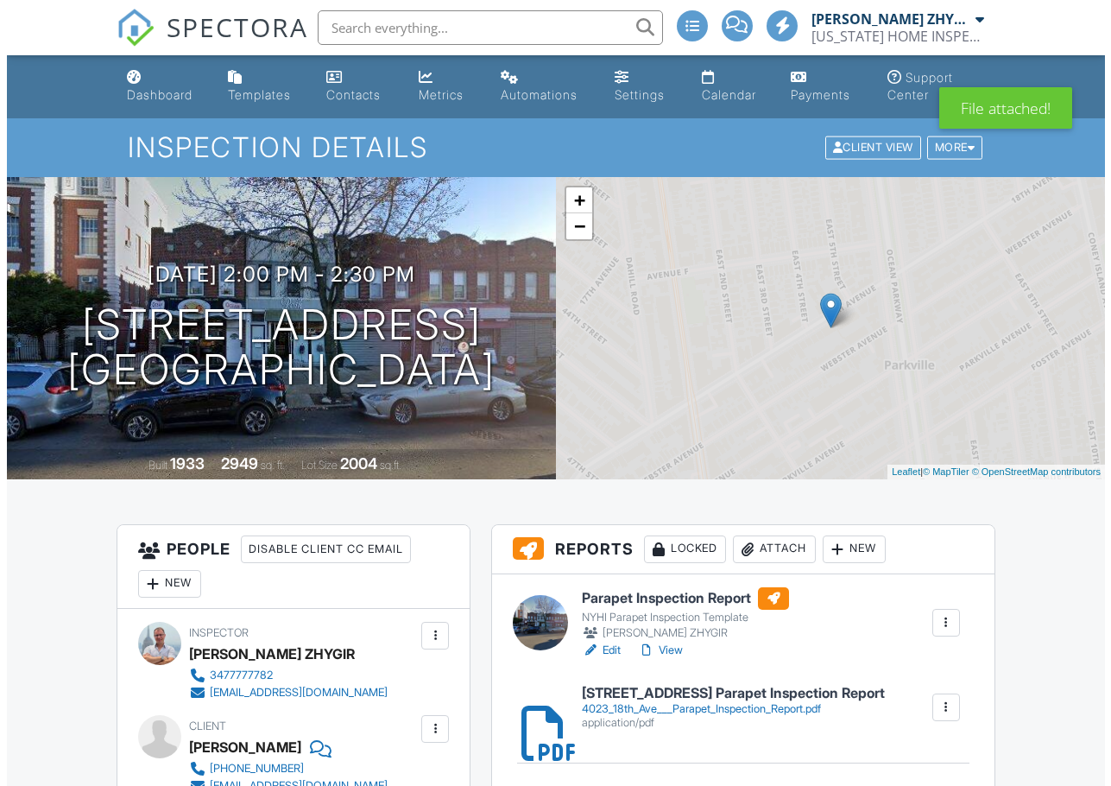
scroll to position [144, 0]
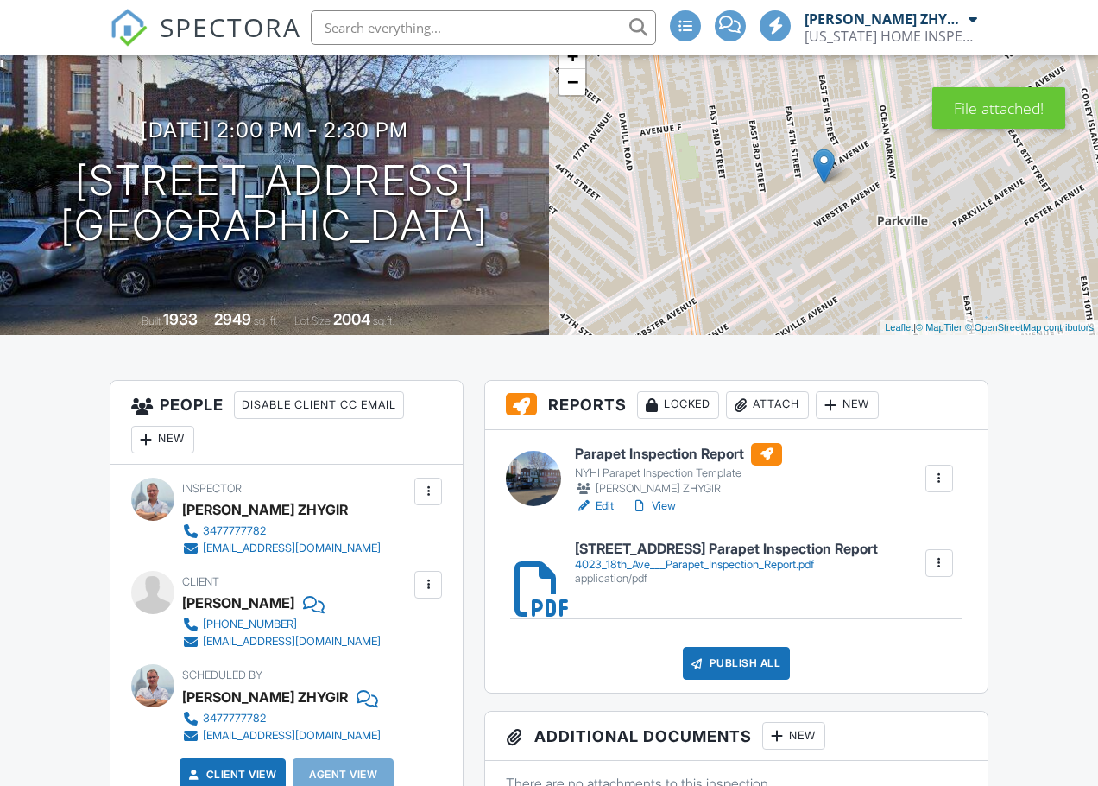
click at [762, 661] on div "Publish All" at bounding box center [737, 663] width 108 height 33
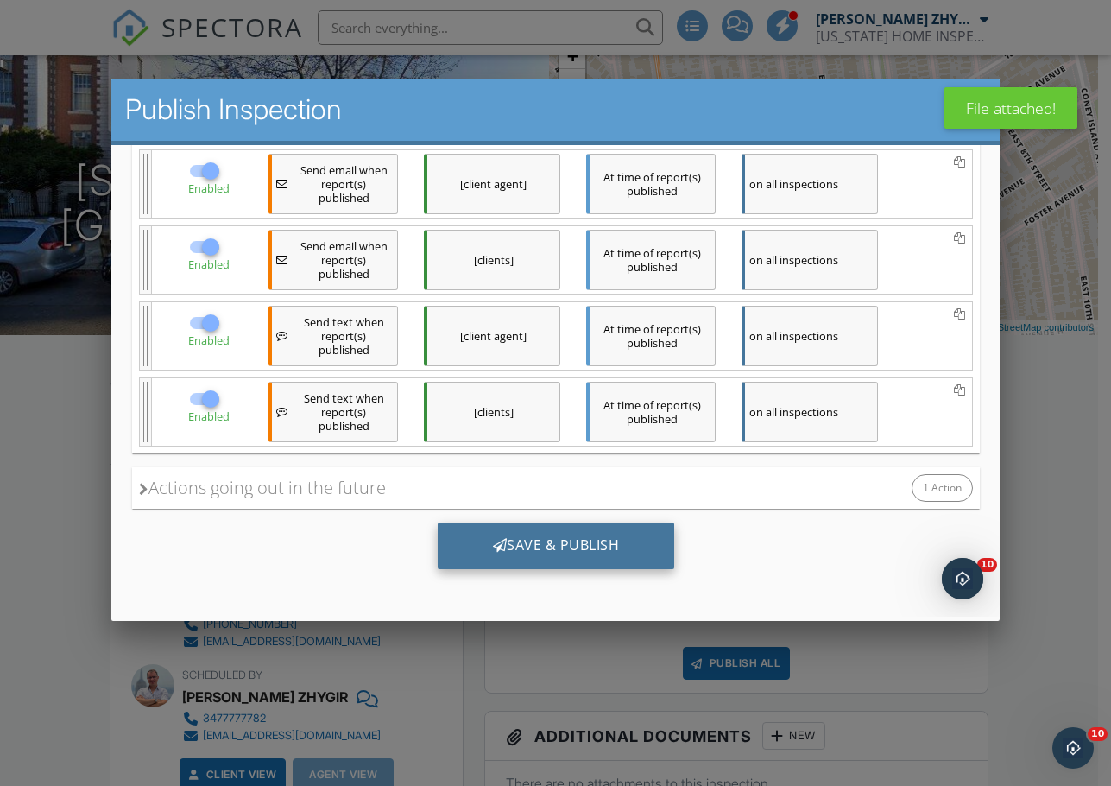
scroll to position [0, 0]
click at [600, 557] on div "Save & Publish" at bounding box center [555, 545] width 237 height 47
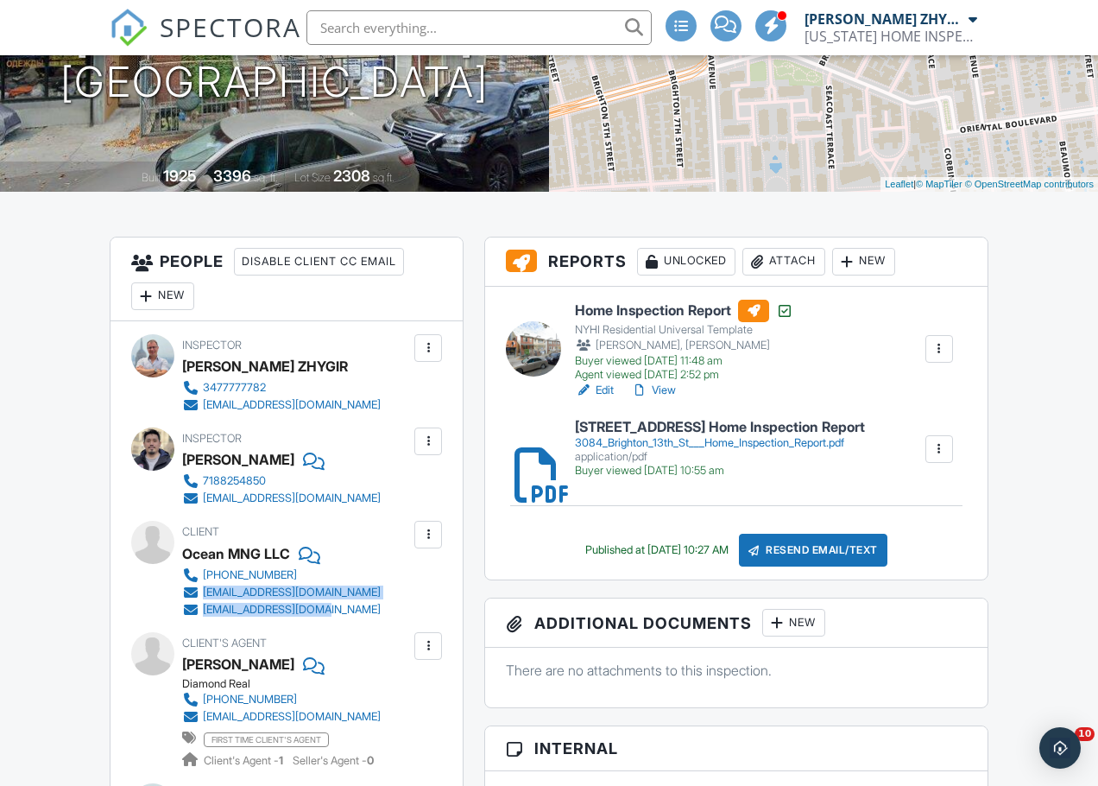
drag, startPoint x: 308, startPoint y: 609, endPoint x: 204, endPoint y: 595, distance: 105.4
click at [204, 595] on div "Client Ocean MNG LLC [PHONE_NUMBER] [EMAIL_ADDRESS][DOMAIN_NAME] [EMAIL_ADDRESS…" at bounding box center [322, 569] width 281 height 97
copy div "[EMAIL_ADDRESS][DOMAIN_NAME] [EMAIL_ADDRESS][DOMAIN_NAME]"
